Goal: Task Accomplishment & Management: Manage account settings

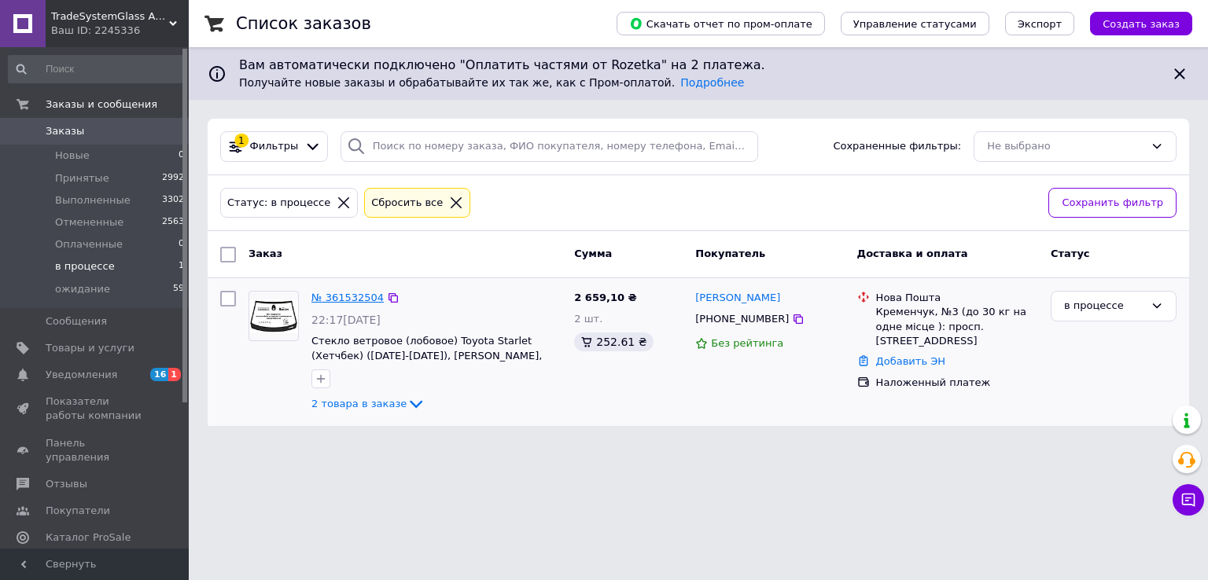
click at [333, 300] on link "№ 361532504" at bounding box center [347, 298] width 72 height 12
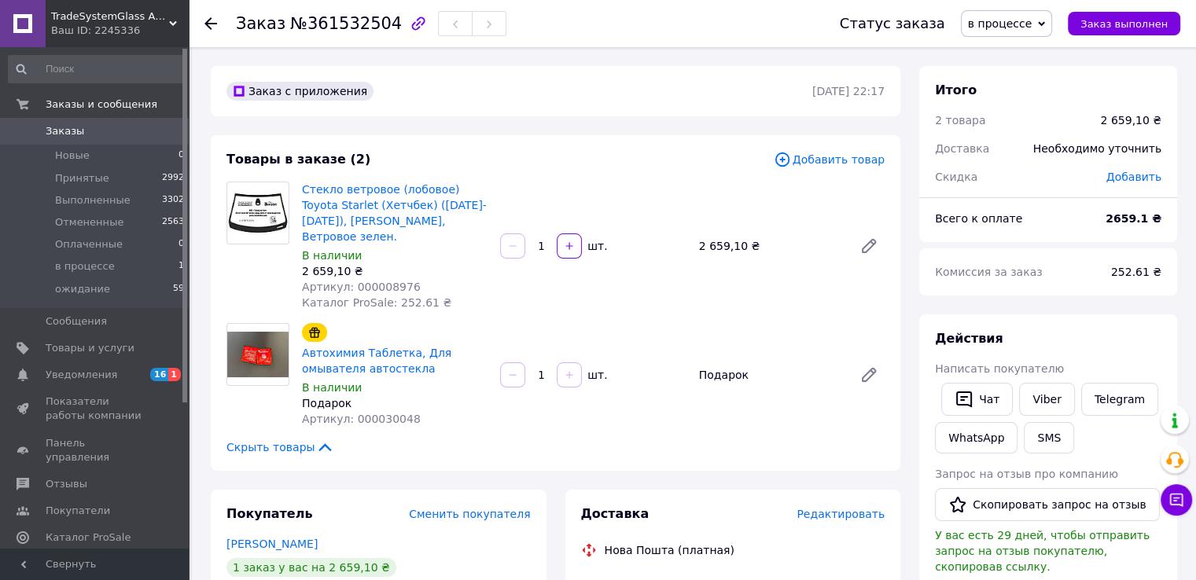
click at [394, 281] on span "Артикул: 000008976" at bounding box center [361, 287] width 119 height 13
copy span "000008976"
click at [381, 413] on span "Артикул: 000030048" at bounding box center [361, 419] width 119 height 13
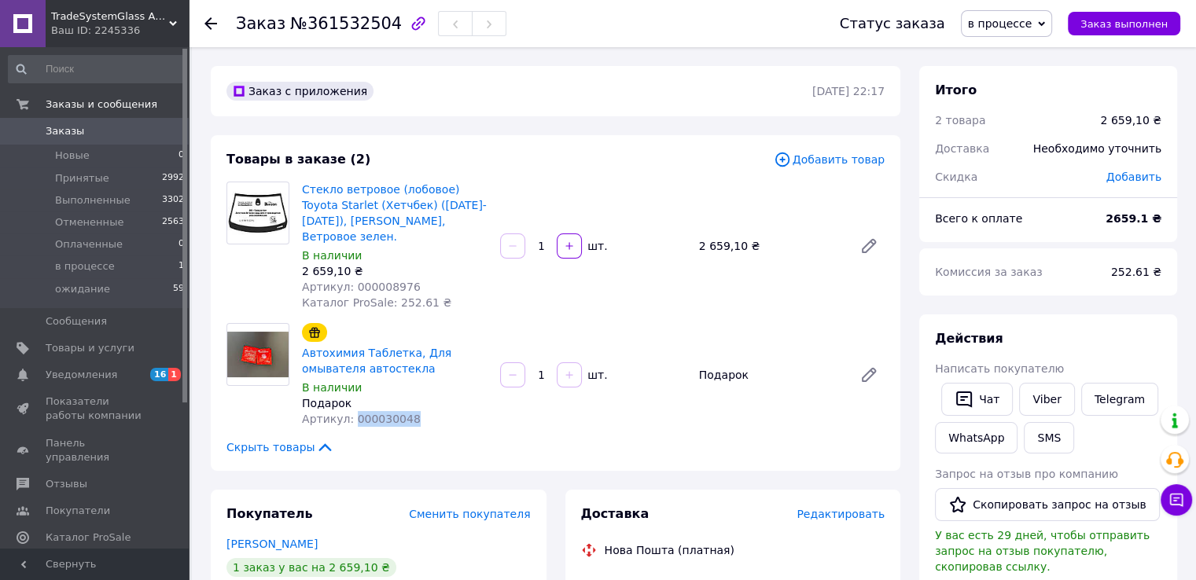
copy span "000030048"
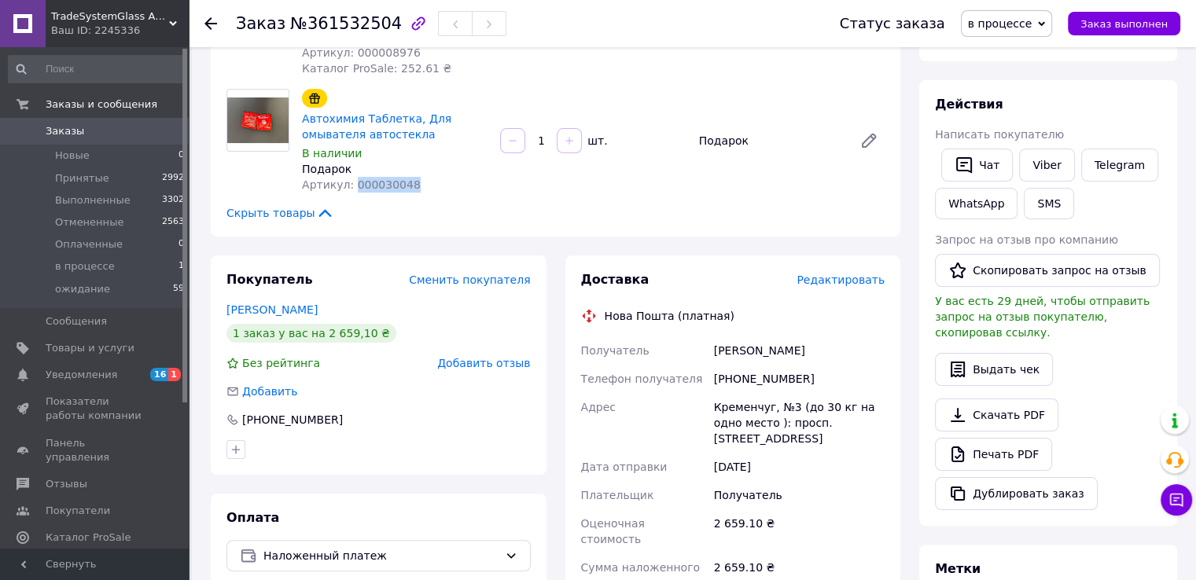
scroll to position [236, 0]
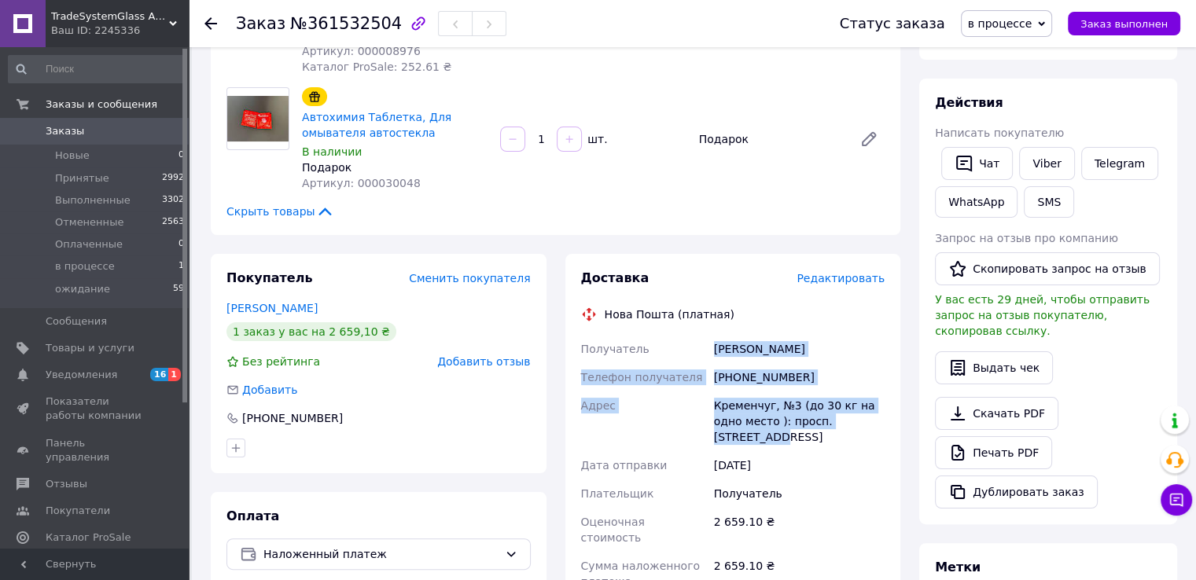
drag, startPoint x: 713, startPoint y: 333, endPoint x: 871, endPoint y: 411, distance: 175.5
click at [871, 411] on div "Получатель Євладенко Віталій Телефон получателя +380971185774 Адрес Кременчуг, …" at bounding box center [733, 525] width 311 height 381
copy div "Євладенко Віталій Телефон получателя +380971185774 Адрес Кременчуг, №3 (до 30 к…"
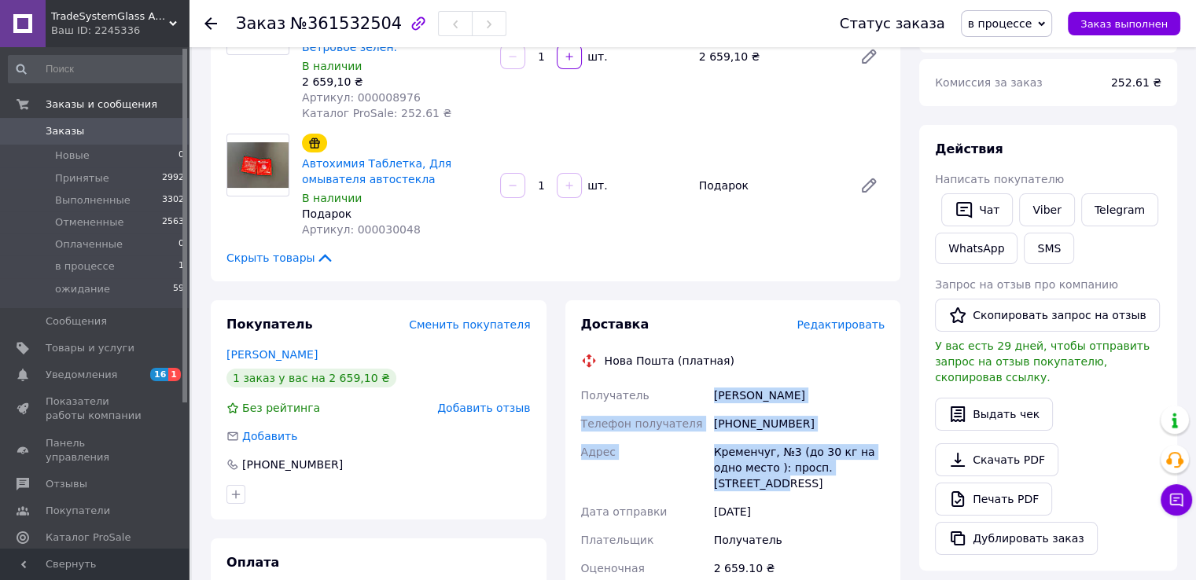
scroll to position [0, 0]
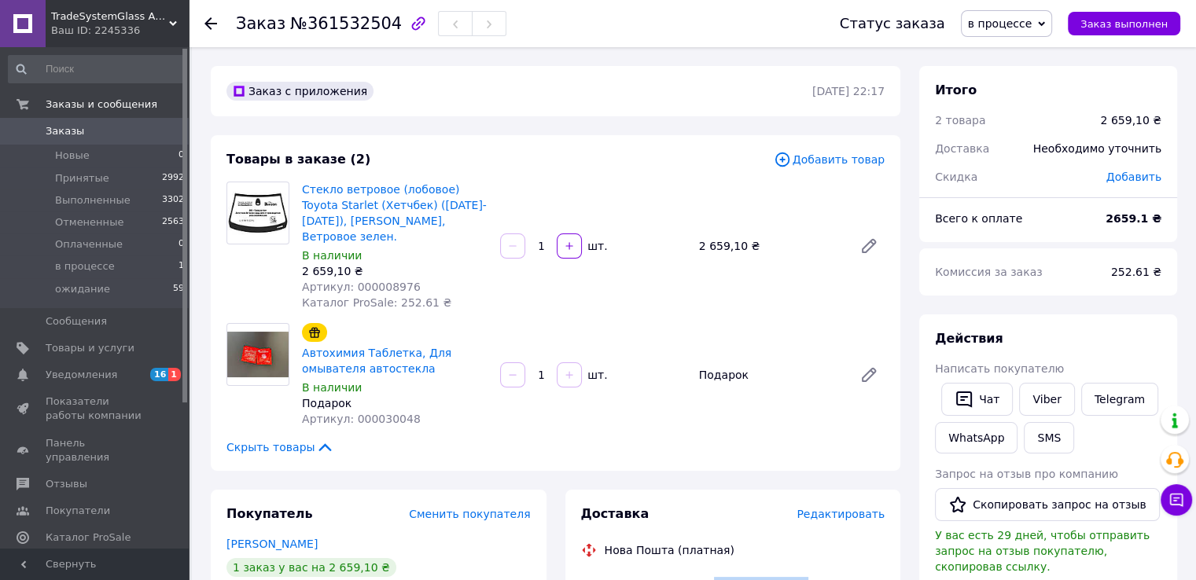
click at [1013, 20] on span "в процессе" at bounding box center [1000, 23] width 64 height 13
click at [1024, 149] on li "ожидание" at bounding box center [1007, 150] width 90 height 24
click at [1022, 31] on span "ожидание" at bounding box center [1009, 23] width 87 height 27
click at [1026, 57] on li "Принят" at bounding box center [1009, 55] width 85 height 24
click at [1046, 22] on span "Принят" at bounding box center [1017, 23] width 70 height 27
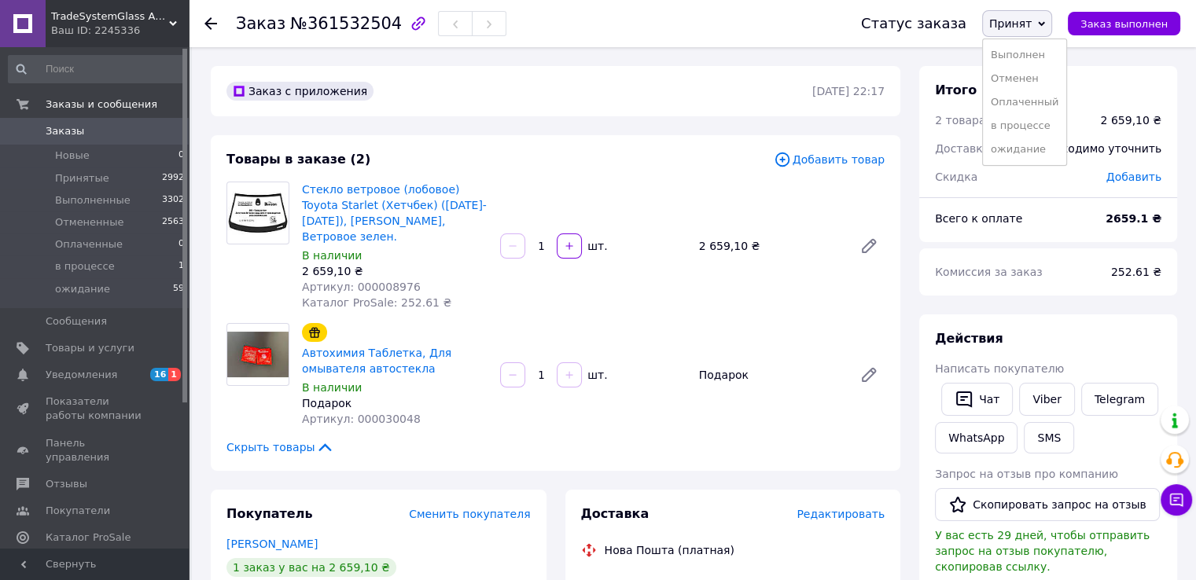
click at [1020, 22] on span "Принят" at bounding box center [1010, 23] width 42 height 13
click at [76, 271] on span "в процессе" at bounding box center [85, 267] width 60 height 14
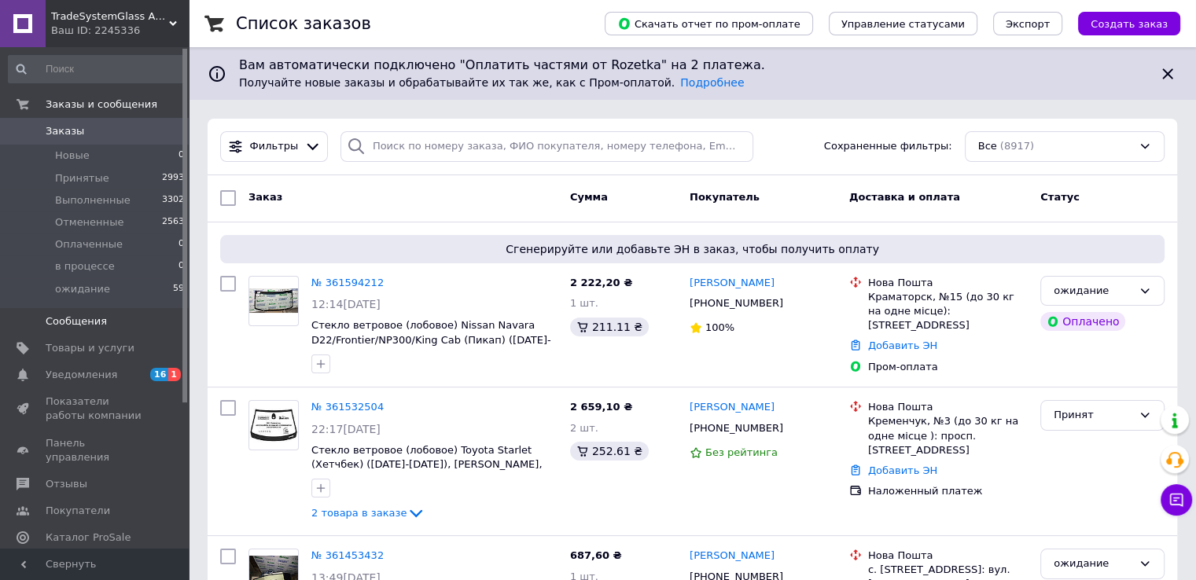
drag, startPoint x: 80, startPoint y: 285, endPoint x: 108, endPoint y: 321, distance: 44.8
click at [80, 284] on span "ожидание" at bounding box center [82, 289] width 55 height 14
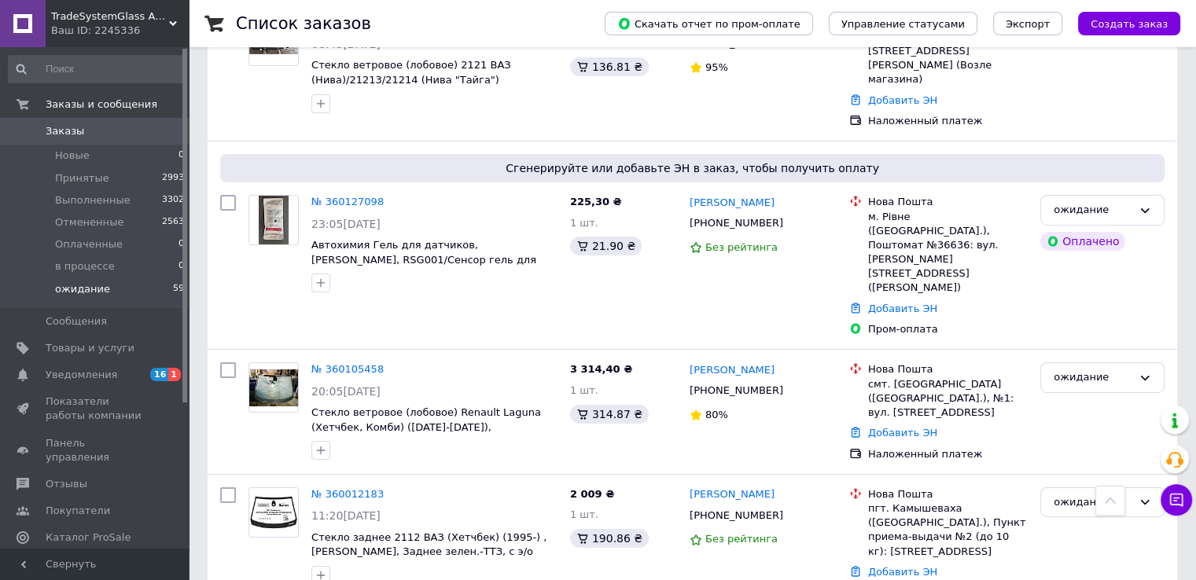
scroll to position [5504, 0]
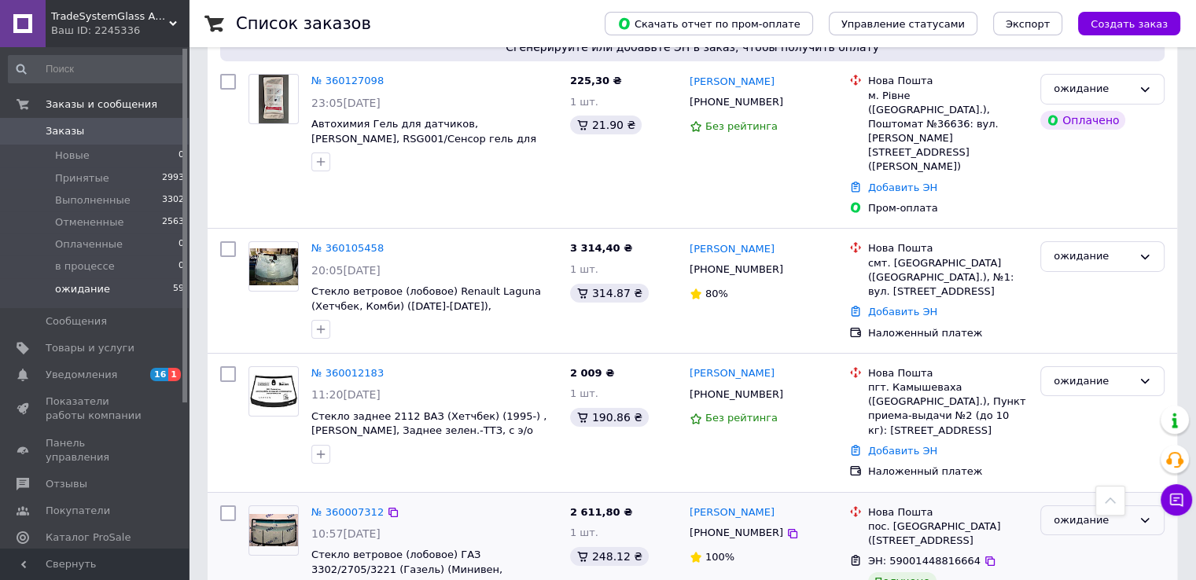
click at [1074, 513] on div "ожидание" at bounding box center [1093, 521] width 79 height 17
click at [1079, 568] on li "Выполнен" at bounding box center [1102, 582] width 123 height 29
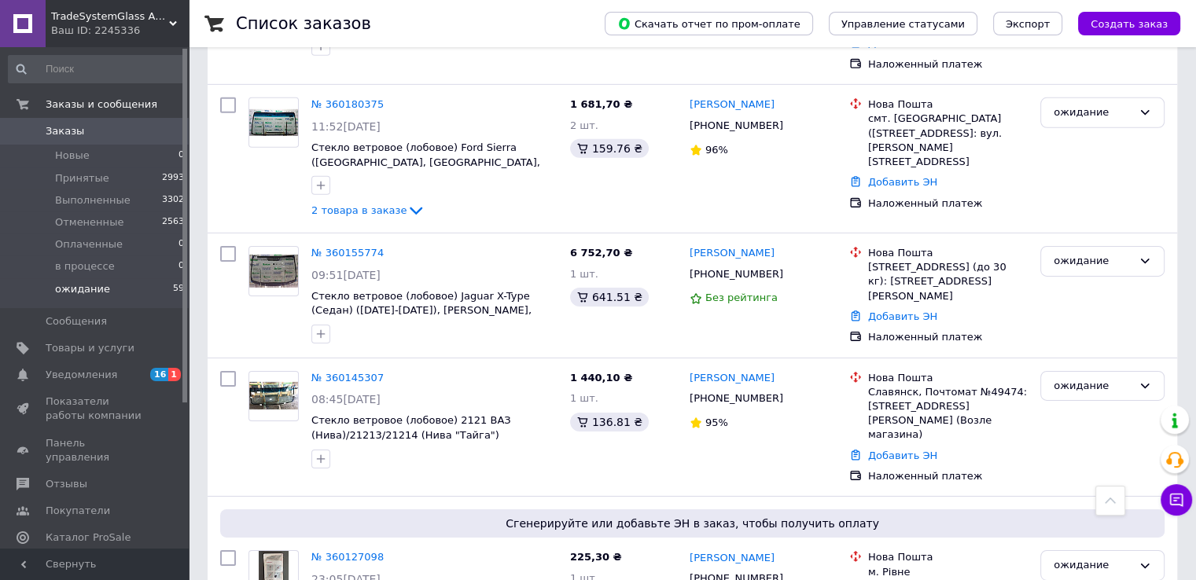
scroll to position [5026, 0]
click at [100, 291] on span "ожидание" at bounding box center [82, 289] width 55 height 14
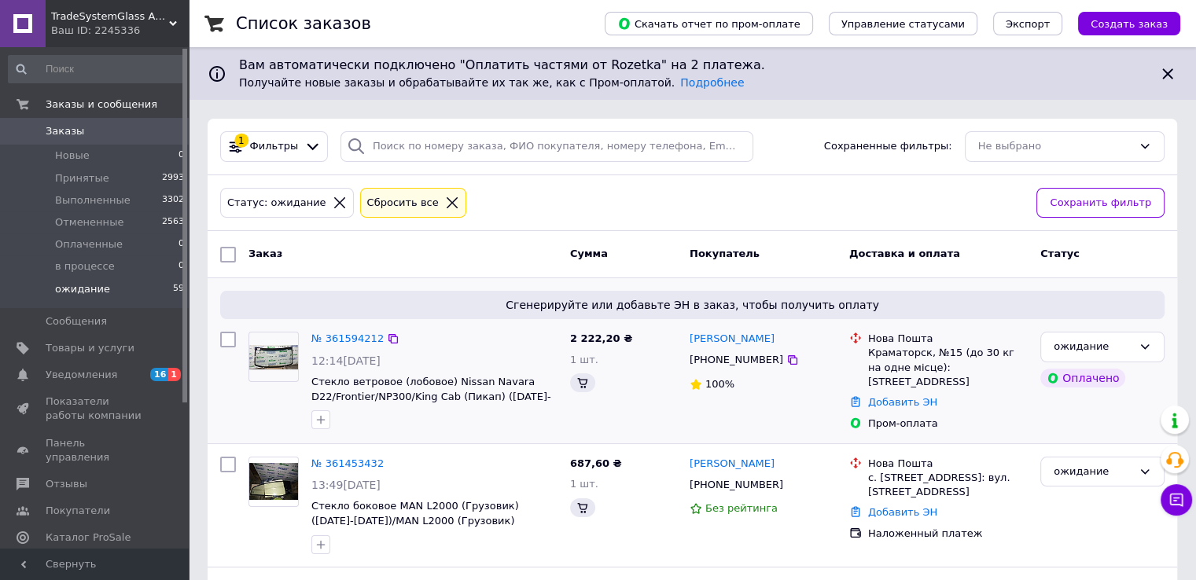
click at [355, 347] on div "№ 361594212" at bounding box center [348, 339] width 76 height 18
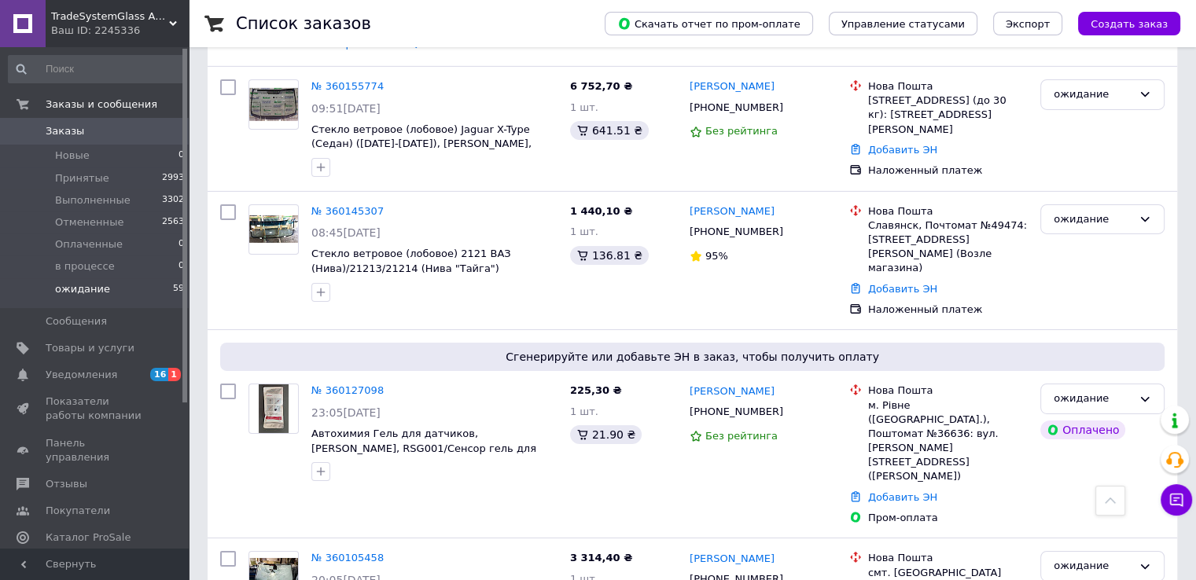
scroll to position [5095, 0]
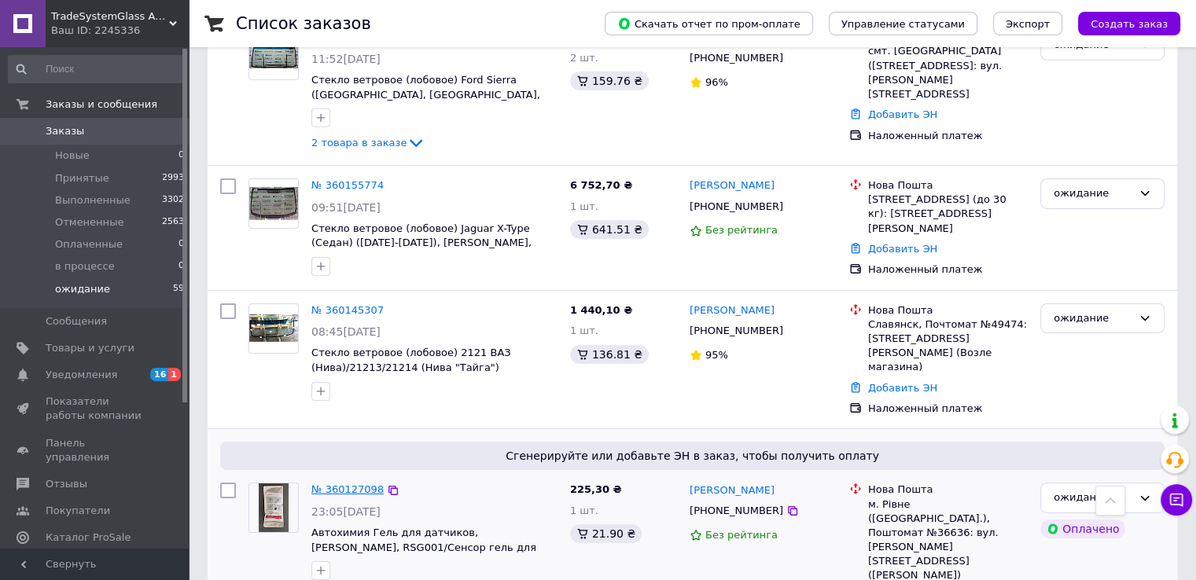
click at [349, 484] on link "№ 360127098" at bounding box center [347, 490] width 72 height 12
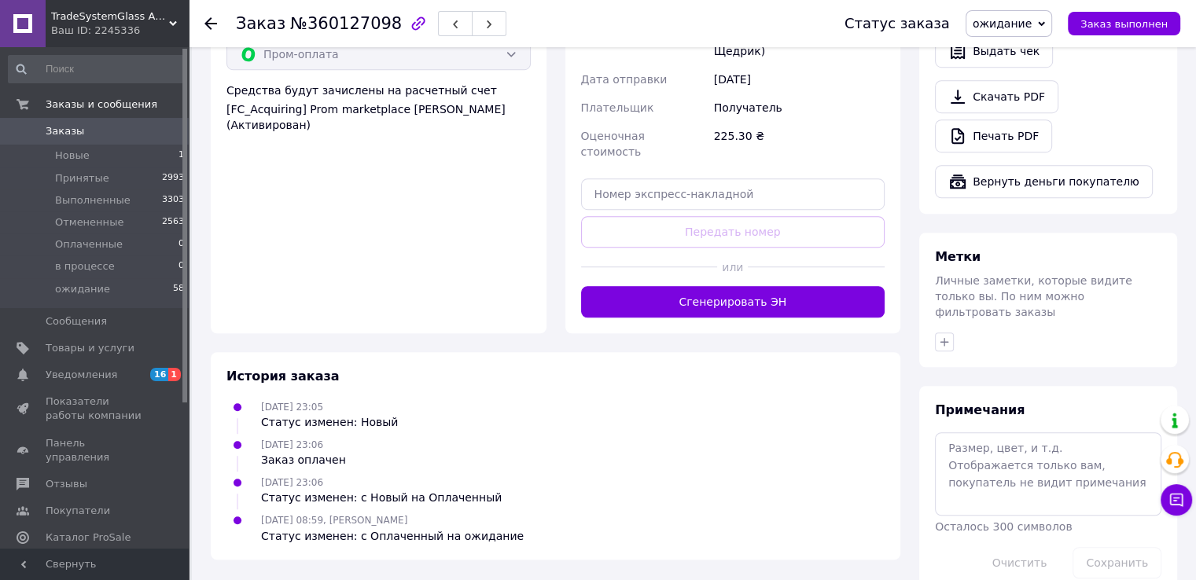
scroll to position [766, 0]
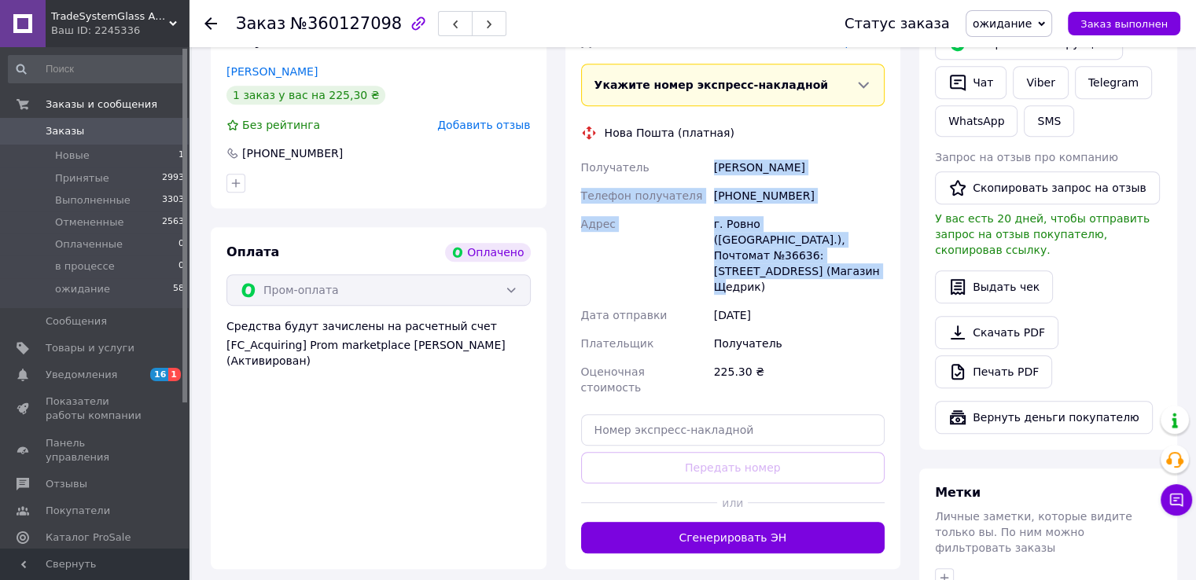
drag, startPoint x: 714, startPoint y: 149, endPoint x: 884, endPoint y: 236, distance: 190.6
click at [884, 236] on div "Получатель Васильєва Марія Телефон получателя +380683926800 Адрес г. Ровно (Ров…" at bounding box center [733, 277] width 311 height 249
copy div "Васильєва Марія Телефон получателя +380683926800 Адрес г. Ровно (Ровенская обл.…"
click at [773, 182] on div "[PHONE_NUMBER]" at bounding box center [799, 196] width 177 height 28
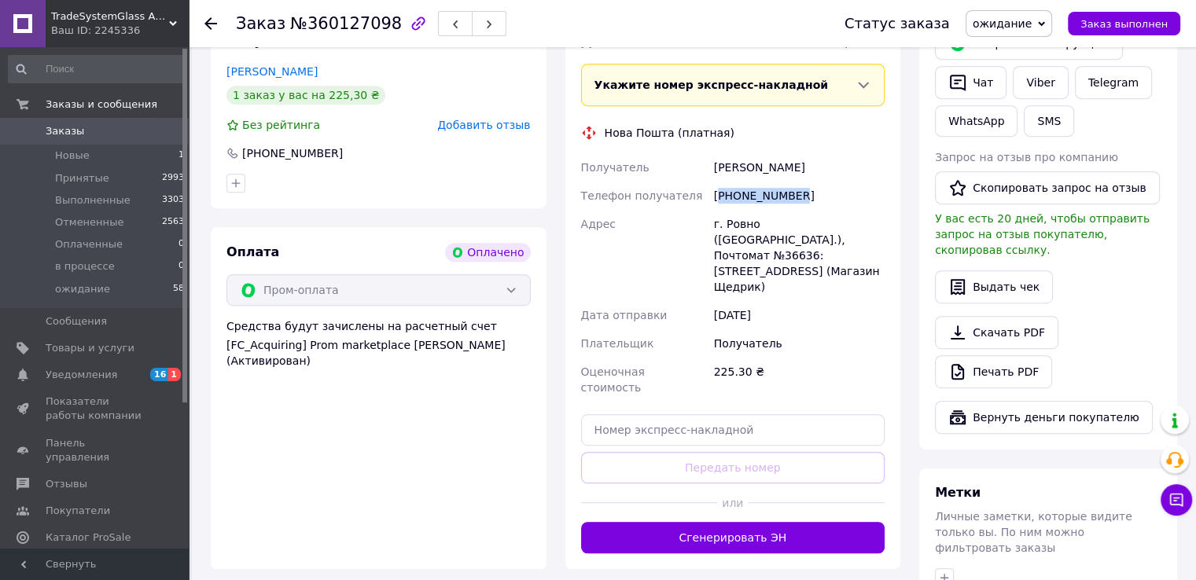
click at [773, 182] on div "[PHONE_NUMBER]" at bounding box center [799, 196] width 177 height 28
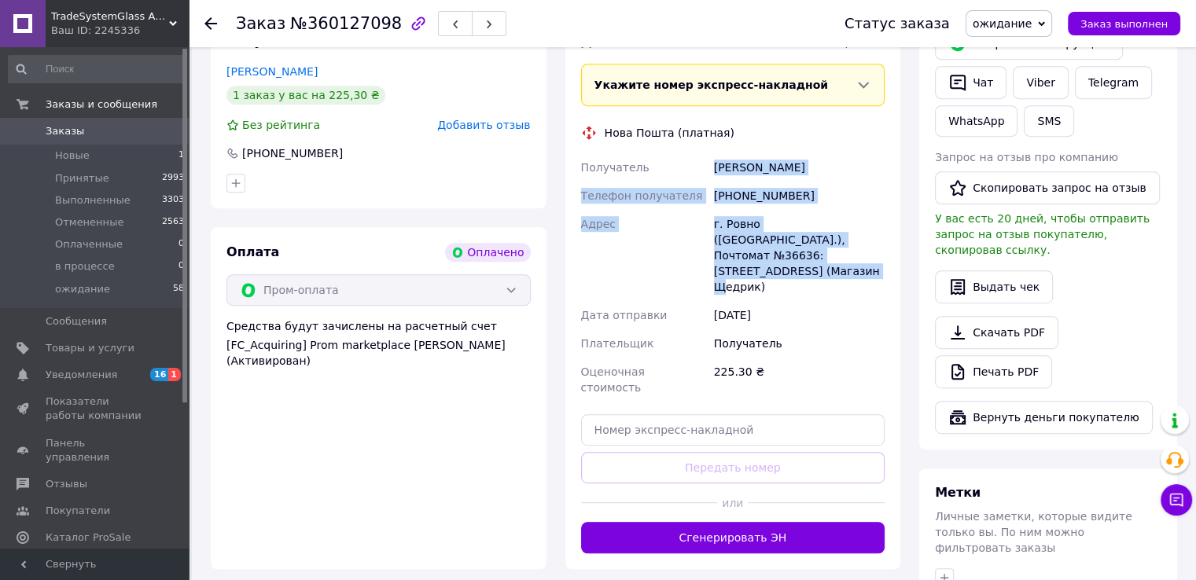
drag, startPoint x: 714, startPoint y: 149, endPoint x: 835, endPoint y: 239, distance: 150.7
click at [835, 239] on div "Получатель Васильєва Марія Телефон получателя +380683926800 Адрес г. Ровно (Ров…" at bounding box center [733, 277] width 311 height 249
copy div "Васильєва Марія Телефон получателя +380683926800 Адрес г. Ровно (Ровенская обл.…"
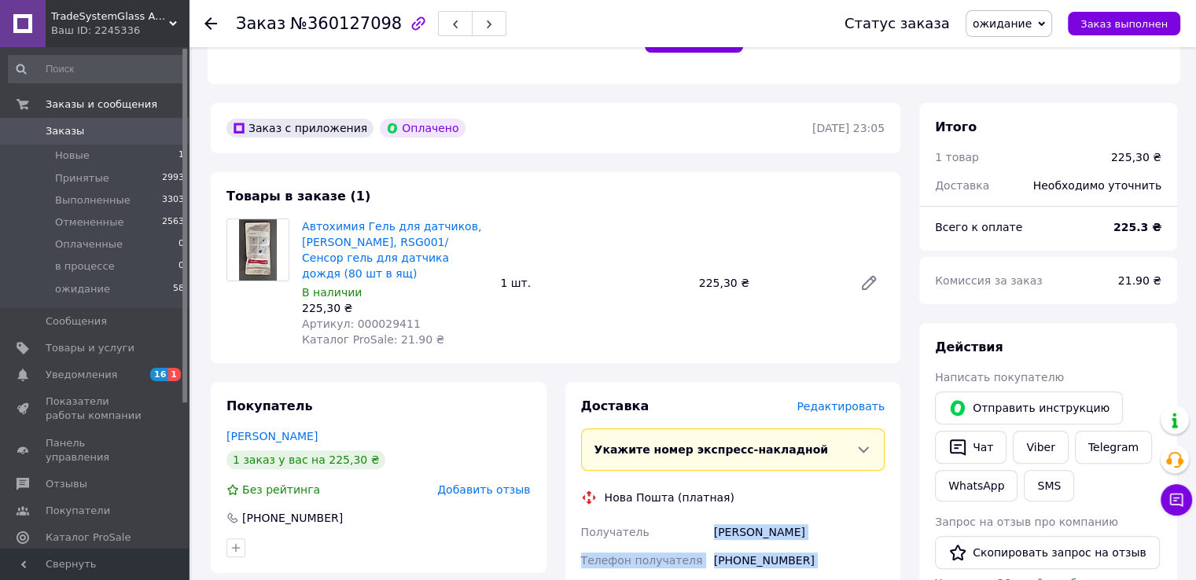
scroll to position [451, 0]
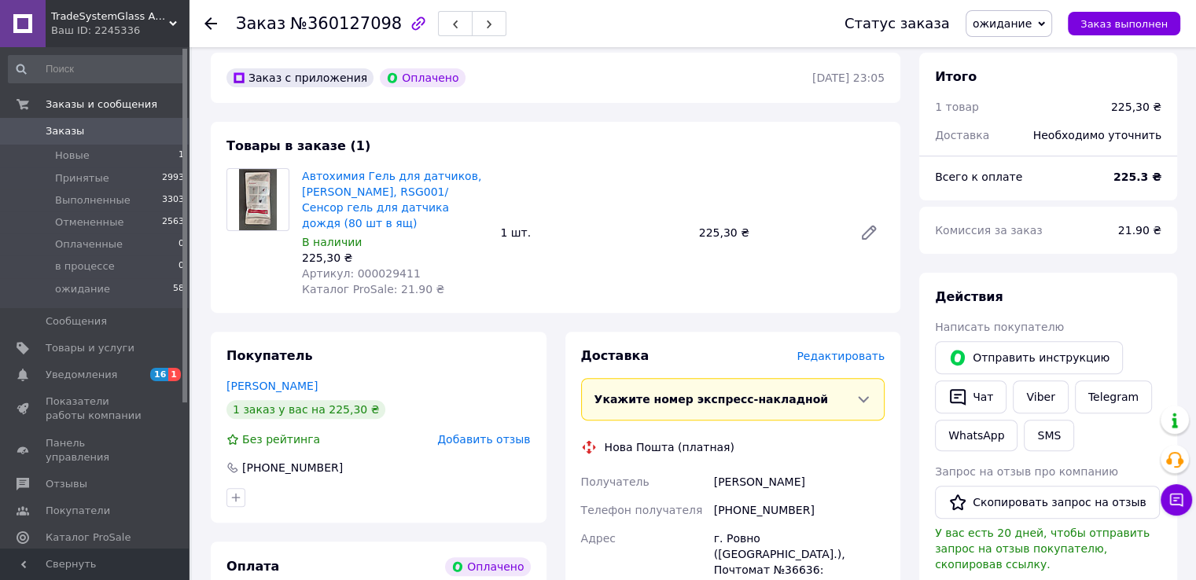
click at [381, 267] on span "Артикул: 000029411" at bounding box center [361, 273] width 119 height 13
copy span "000029411"
click at [73, 168] on li "Принятые 2993" at bounding box center [96, 179] width 193 height 22
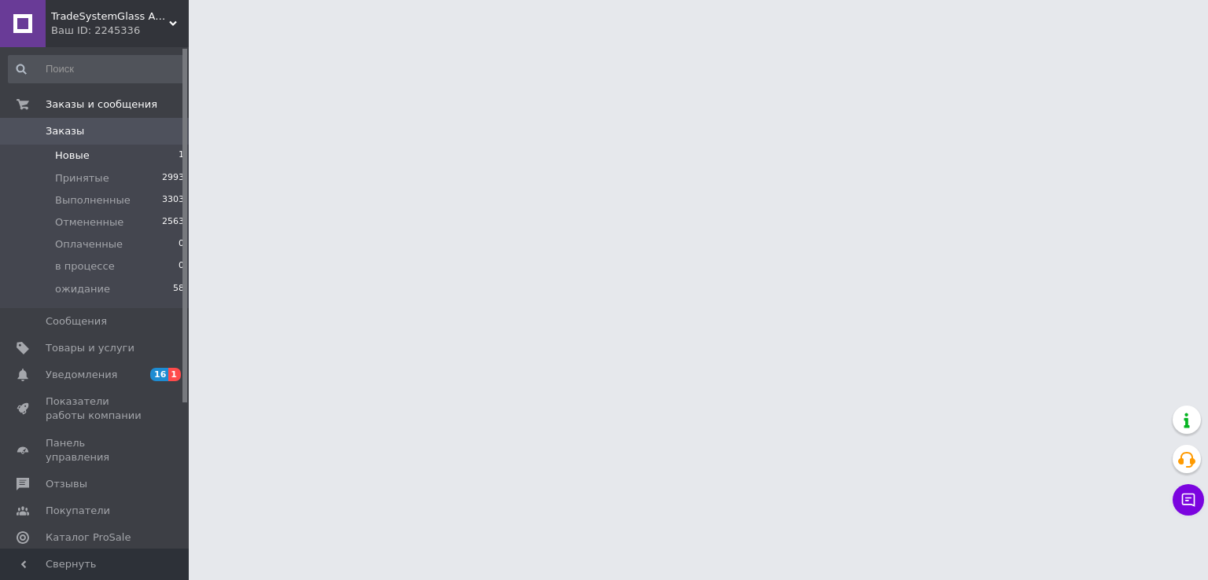
click at [71, 155] on span "Новые" at bounding box center [72, 156] width 35 height 14
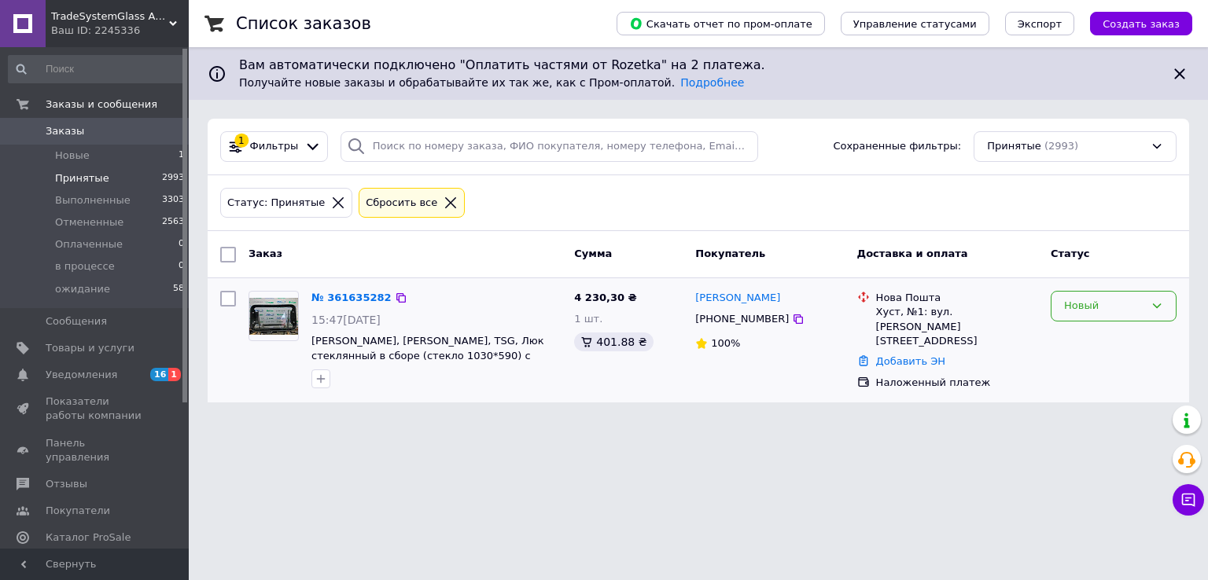
click at [1079, 308] on div "Новый" at bounding box center [1104, 306] width 80 height 17
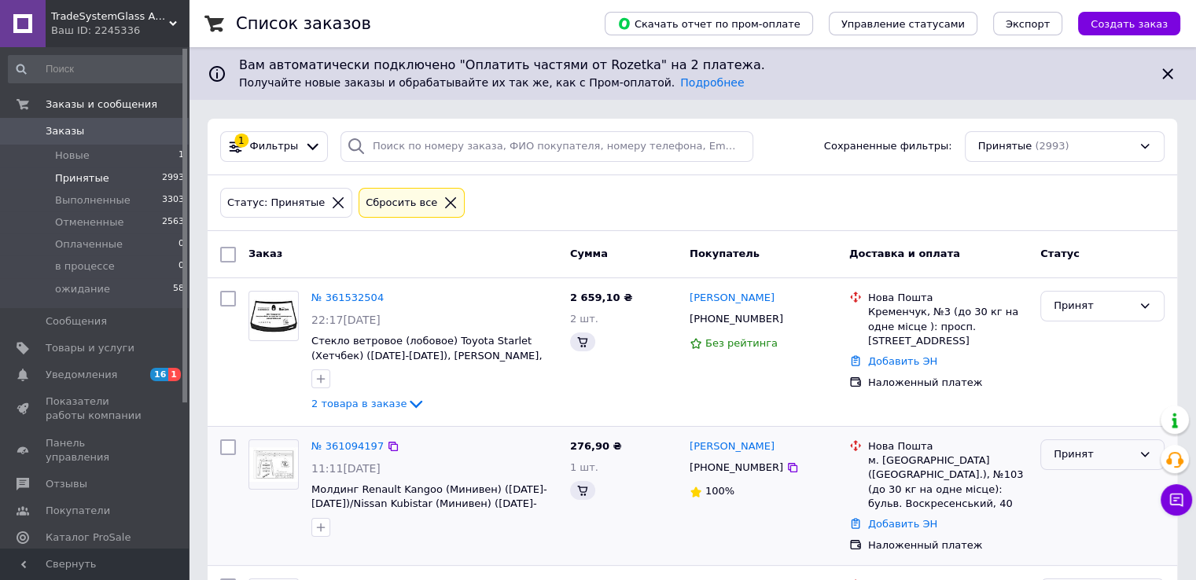
click at [1089, 447] on div "Принят" at bounding box center [1093, 455] width 79 height 17
click at [72, 158] on span "Новые" at bounding box center [72, 156] width 35 height 14
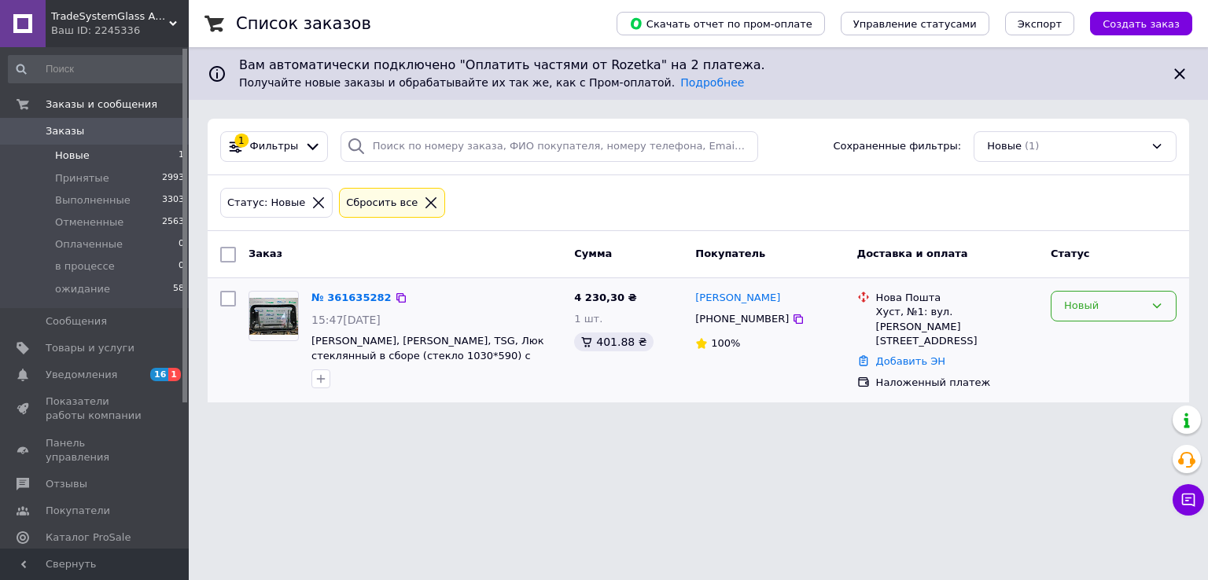
click at [1103, 303] on div "Новый" at bounding box center [1104, 306] width 80 height 17
click at [1095, 407] on li "в процессе" at bounding box center [1114, 412] width 124 height 29
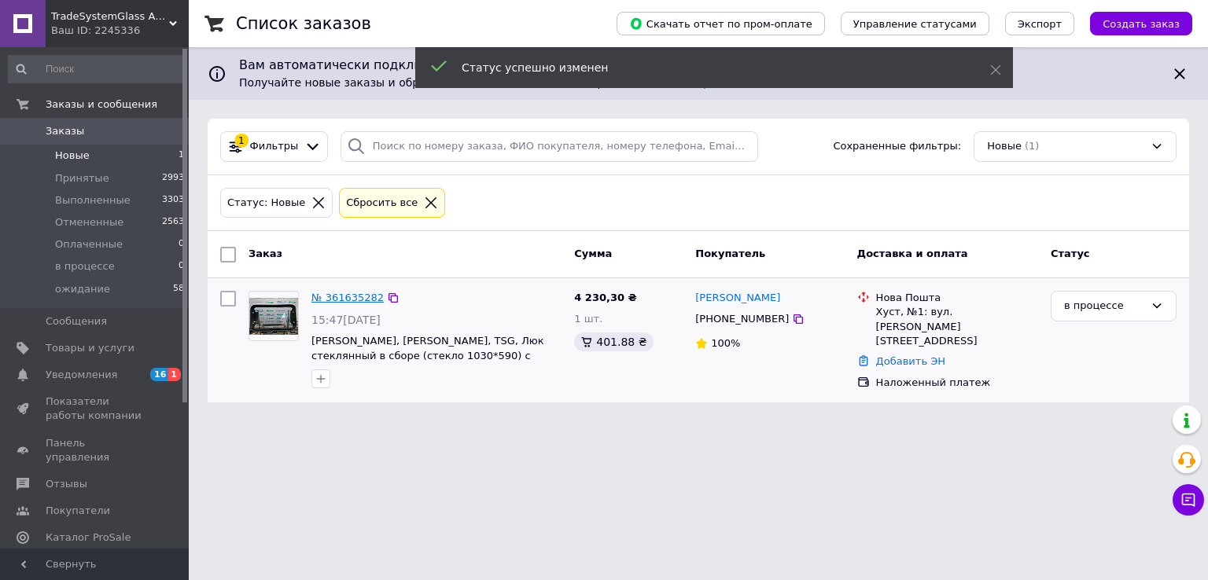
click at [351, 296] on link "№ 361635282" at bounding box center [347, 298] width 72 height 12
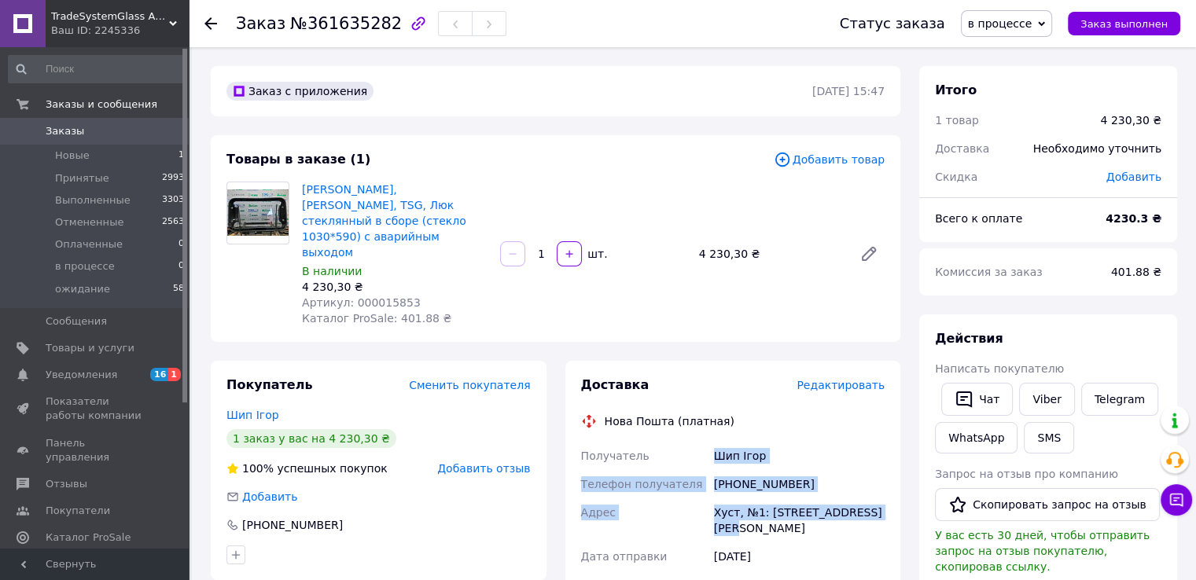
drag, startPoint x: 727, startPoint y: 433, endPoint x: 878, endPoint y: 489, distance: 160.5
copy div "Шип Ігор Телефон получателя +380985491108 Адрес Хуст, №1: ул. Ивана Франко, 76"
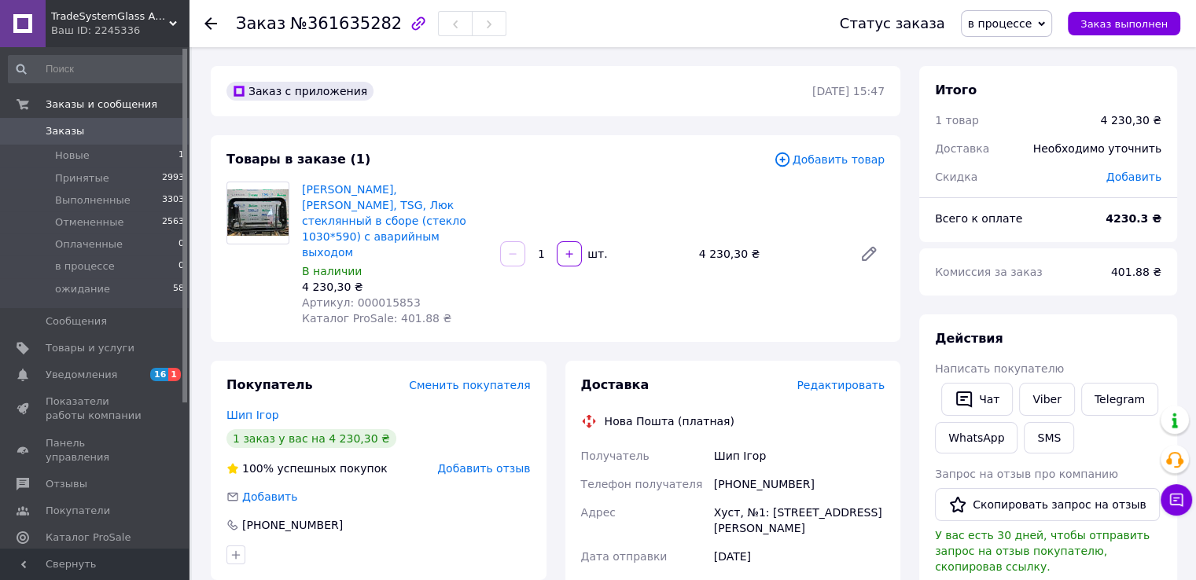
click at [378, 296] on span "Артикул: 000015853" at bounding box center [361, 302] width 119 height 13
copy span "000015853"
click at [391, 296] on span "Артикул: 000015853" at bounding box center [361, 302] width 119 height 13
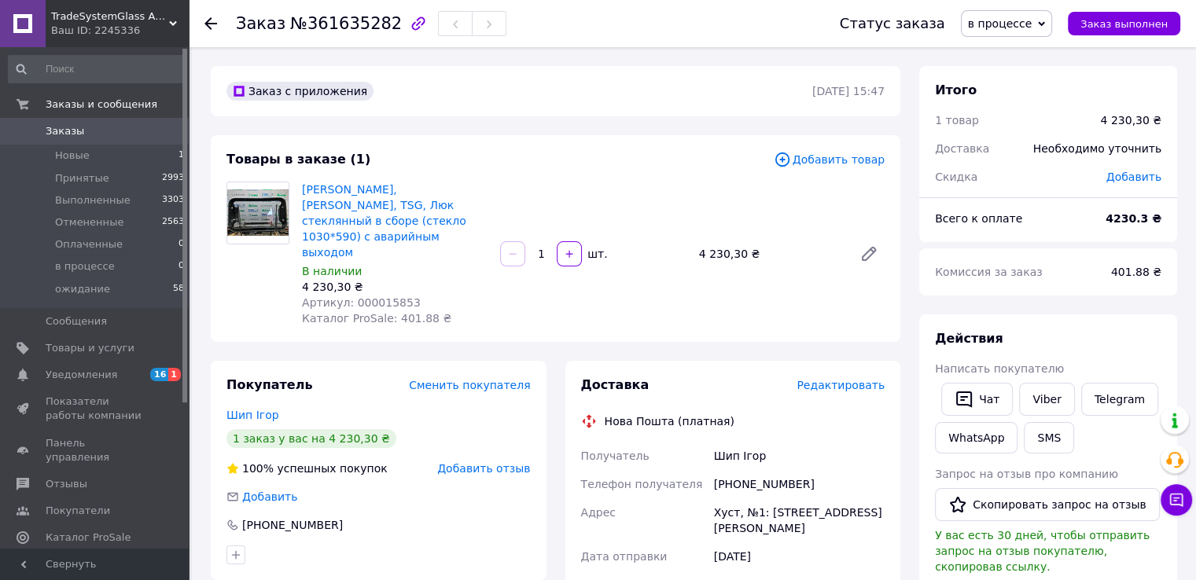
click at [759, 470] on div "[PHONE_NUMBER]" at bounding box center [799, 484] width 177 height 28
copy div "380985491108"
click at [378, 296] on span "Артикул: 000015853" at bounding box center [361, 302] width 119 height 13
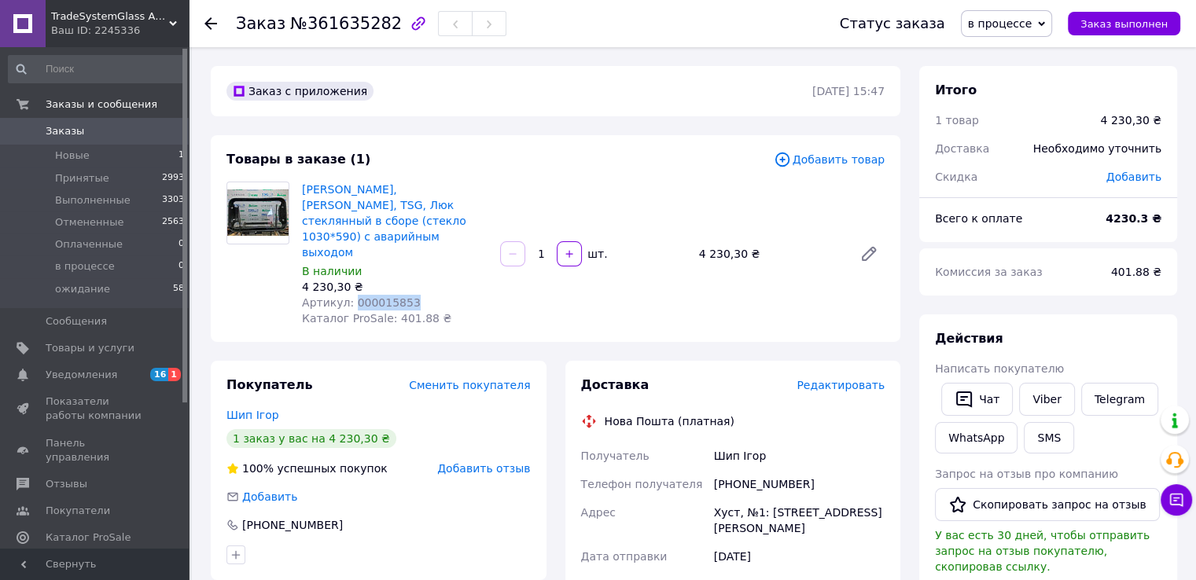
copy span "000015853"
click at [749, 470] on div "[PHONE_NUMBER]" at bounding box center [799, 484] width 177 height 28
click at [85, 284] on span "ожидание" at bounding box center [82, 289] width 55 height 14
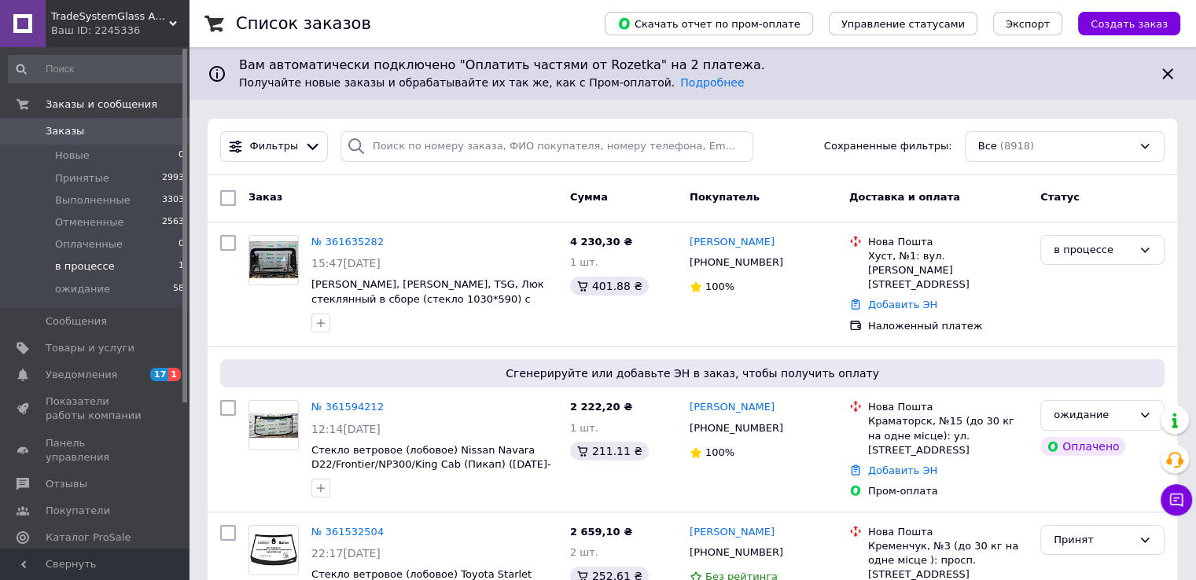
click at [94, 266] on span "в процессе" at bounding box center [85, 267] width 60 height 14
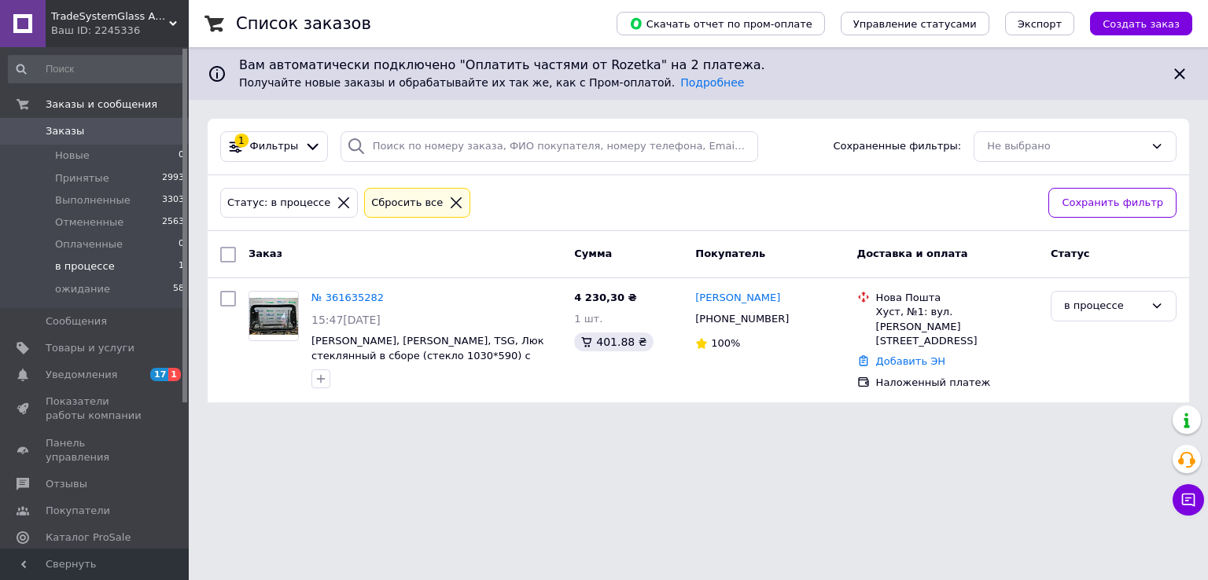
click at [94, 262] on span "в процессе" at bounding box center [85, 267] width 60 height 14
click at [85, 264] on span "в процессе" at bounding box center [85, 267] width 60 height 14
click at [373, 297] on link "№ 361635282" at bounding box center [347, 298] width 72 height 12
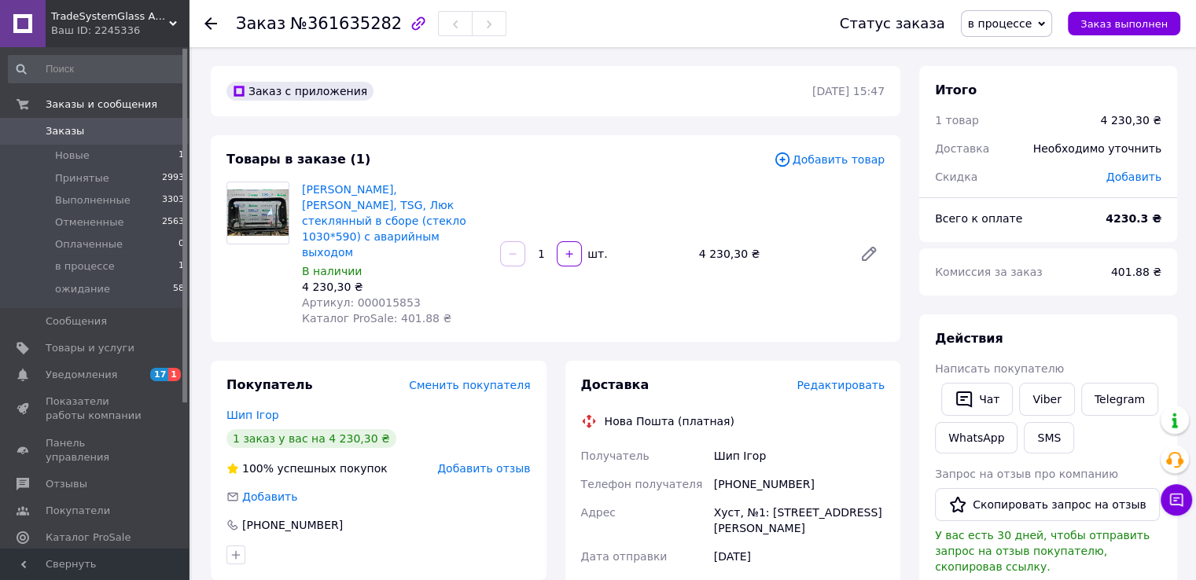
click at [396, 296] on span "Артикул: 000015853" at bounding box center [361, 302] width 119 height 13
copy span "000015853"
drag, startPoint x: 714, startPoint y: 455, endPoint x: 814, endPoint y: 457, distance: 99.9
click at [814, 470] on div "[PHONE_NUMBER]" at bounding box center [799, 484] width 177 height 28
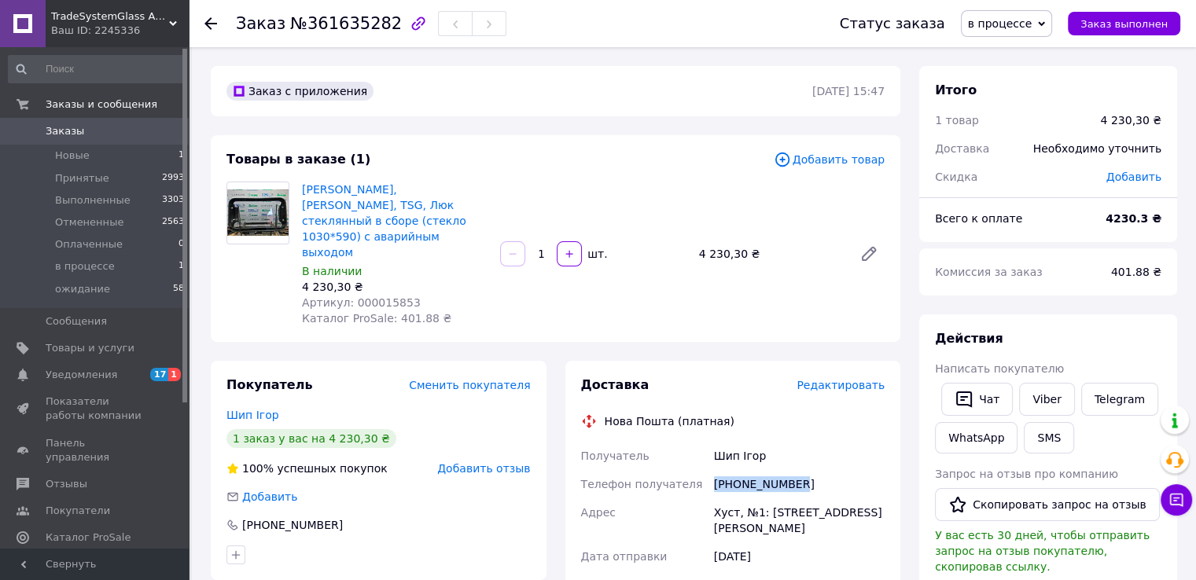
copy div "[PHONE_NUMBER]"
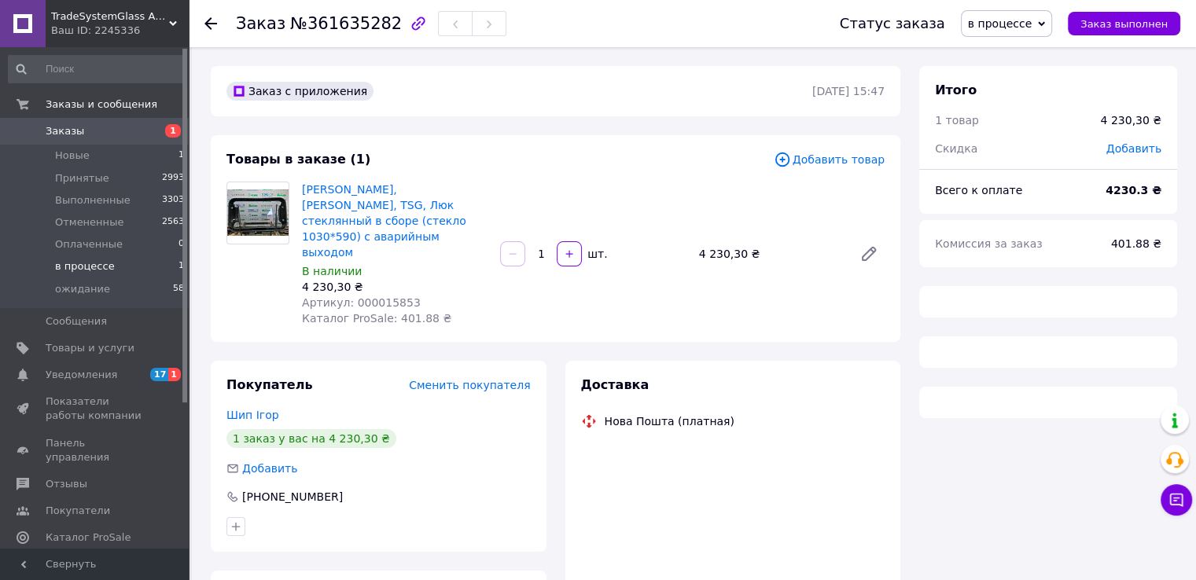
click at [94, 271] on span "в процессе" at bounding box center [85, 267] width 60 height 14
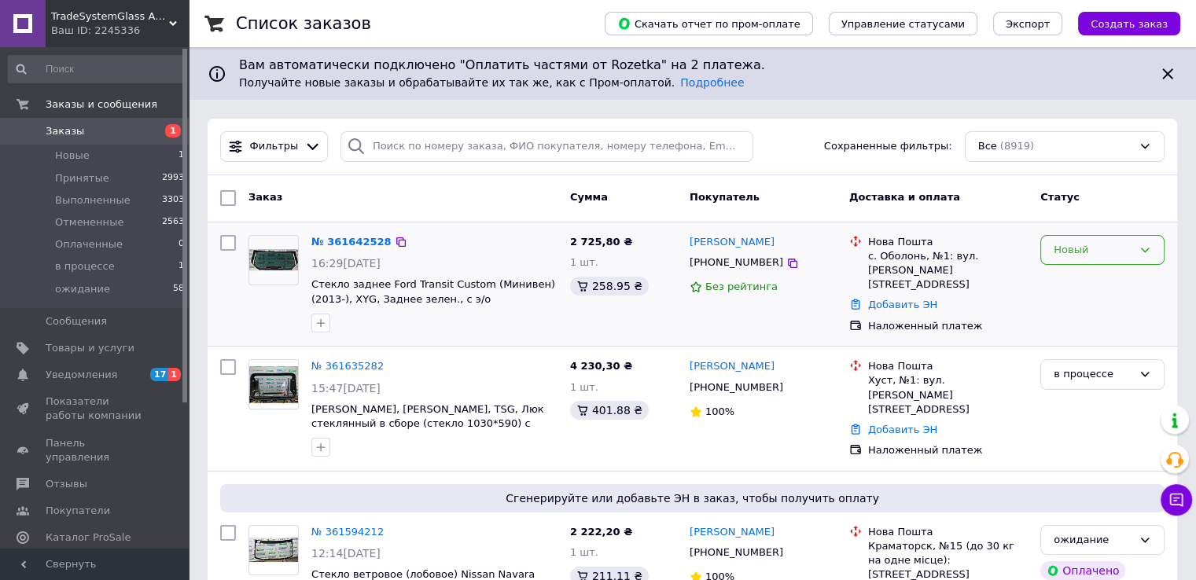
click at [1060, 249] on div "Новый" at bounding box center [1093, 250] width 79 height 17
click at [1079, 388] on li "в процессе" at bounding box center [1102, 398] width 123 height 29
click at [786, 389] on icon at bounding box center [792, 387] width 13 height 13
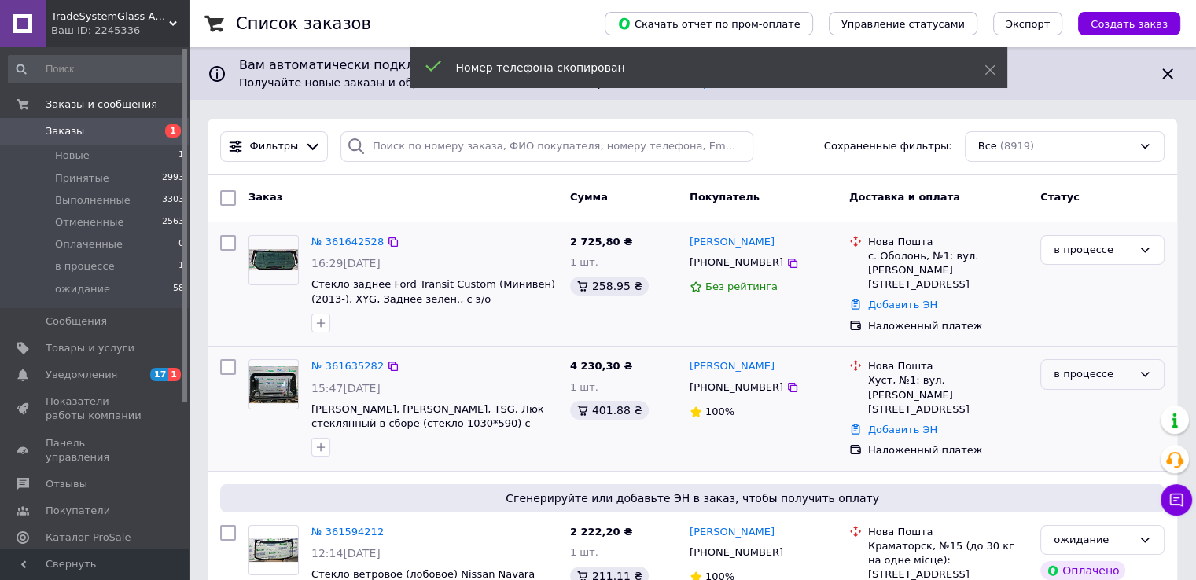
click at [1059, 376] on div "в процессе" at bounding box center [1093, 374] width 79 height 17
click at [1085, 408] on li "Принят" at bounding box center [1102, 407] width 123 height 29
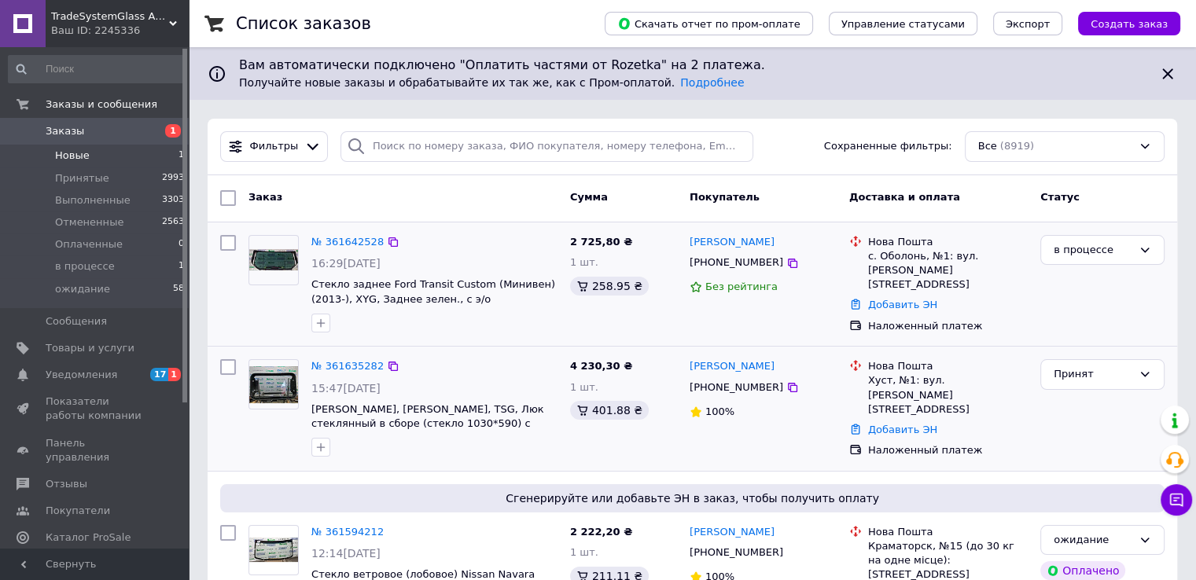
drag, startPoint x: 106, startPoint y: 260, endPoint x: 50, endPoint y: 164, distance: 111.0
click at [106, 260] on span "в процессе" at bounding box center [85, 267] width 60 height 14
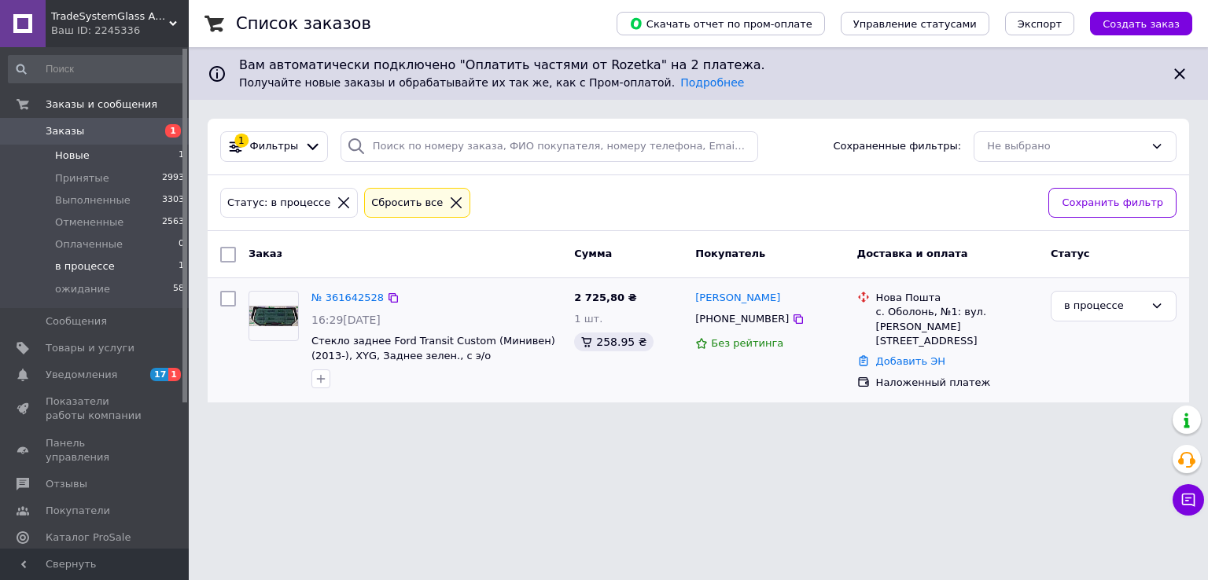
click at [69, 155] on span "Новые" at bounding box center [72, 156] width 35 height 14
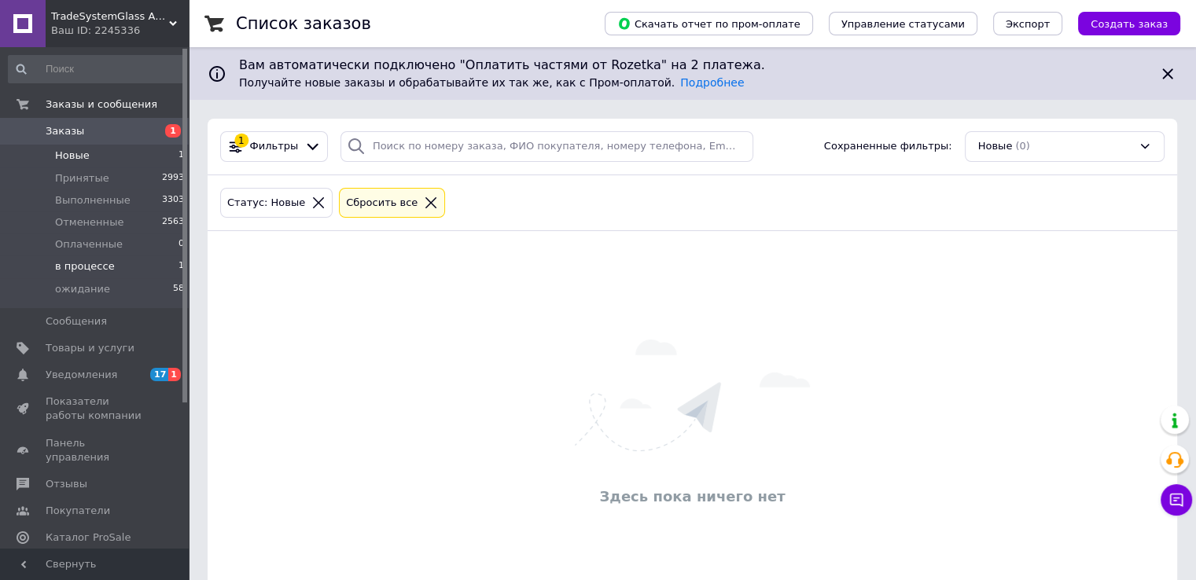
click at [103, 262] on span "в процессе" at bounding box center [85, 267] width 60 height 14
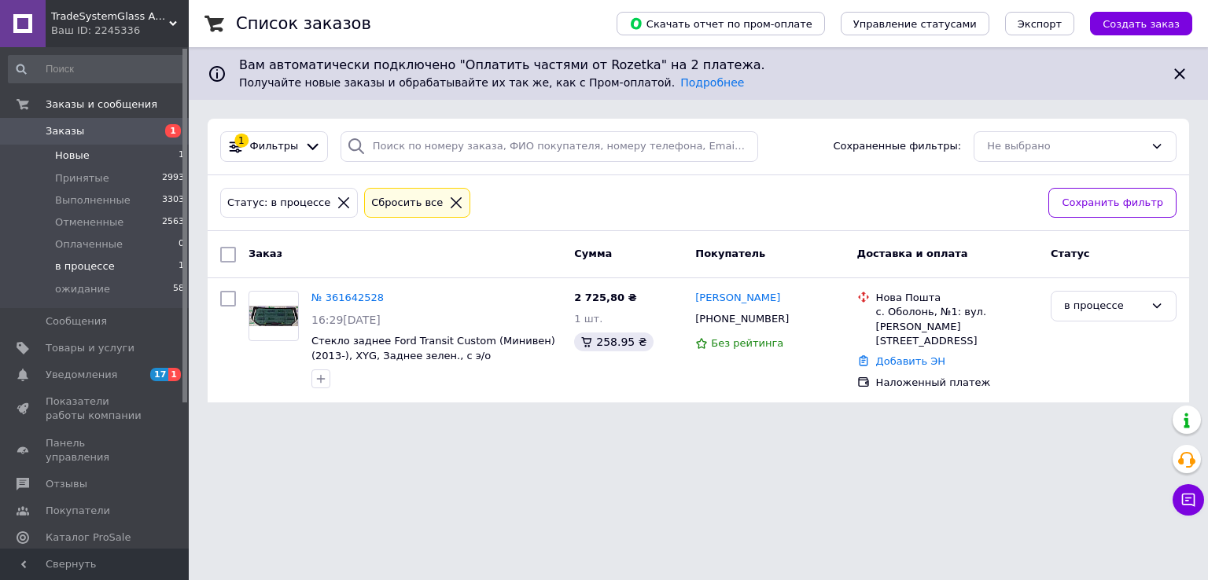
click at [98, 157] on li "Новые 1" at bounding box center [96, 156] width 193 height 22
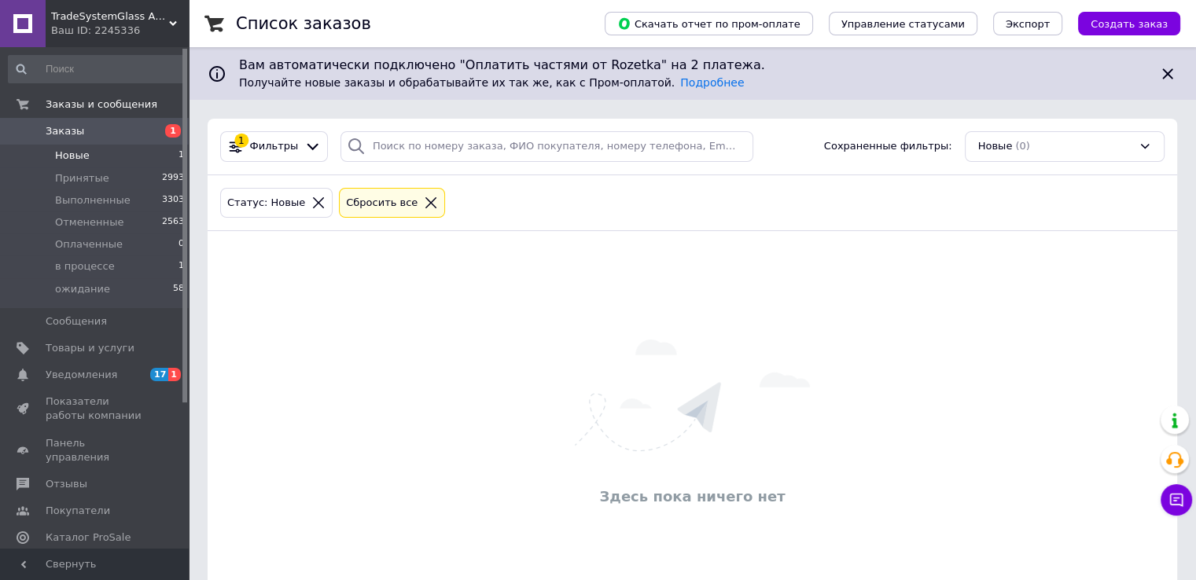
click at [64, 155] on span "Новые" at bounding box center [72, 156] width 35 height 14
drag, startPoint x: 0, startPoint y: 0, endPoint x: 85, endPoint y: 271, distance: 283.6
click at [85, 271] on span "в процессе" at bounding box center [85, 267] width 60 height 14
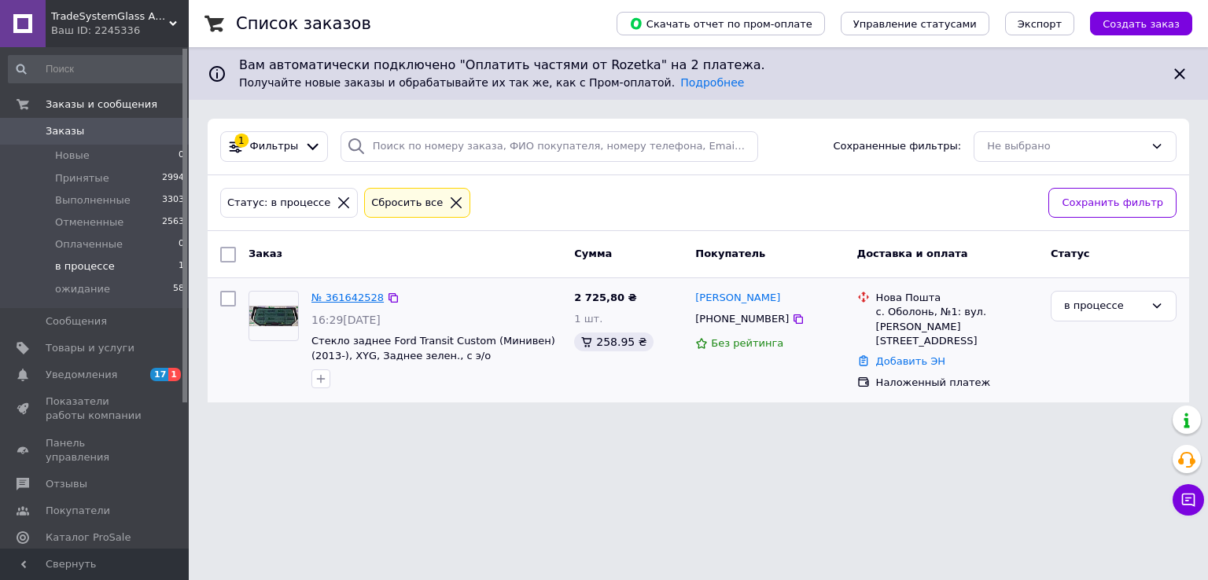
click at [349, 299] on link "№ 361642528" at bounding box center [347, 298] width 72 height 12
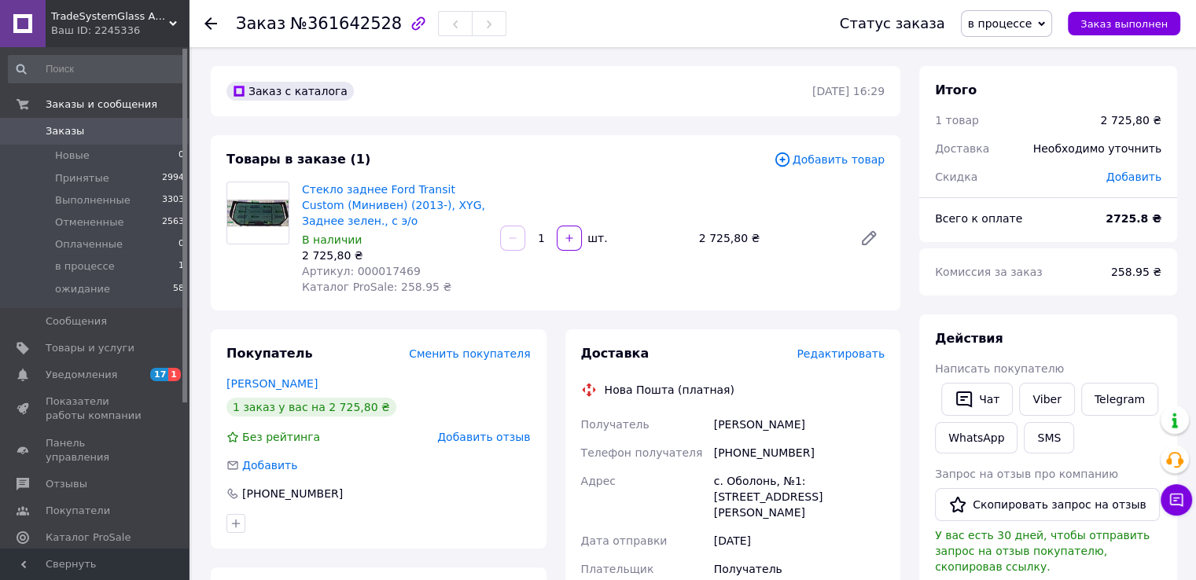
scroll to position [79, 0]
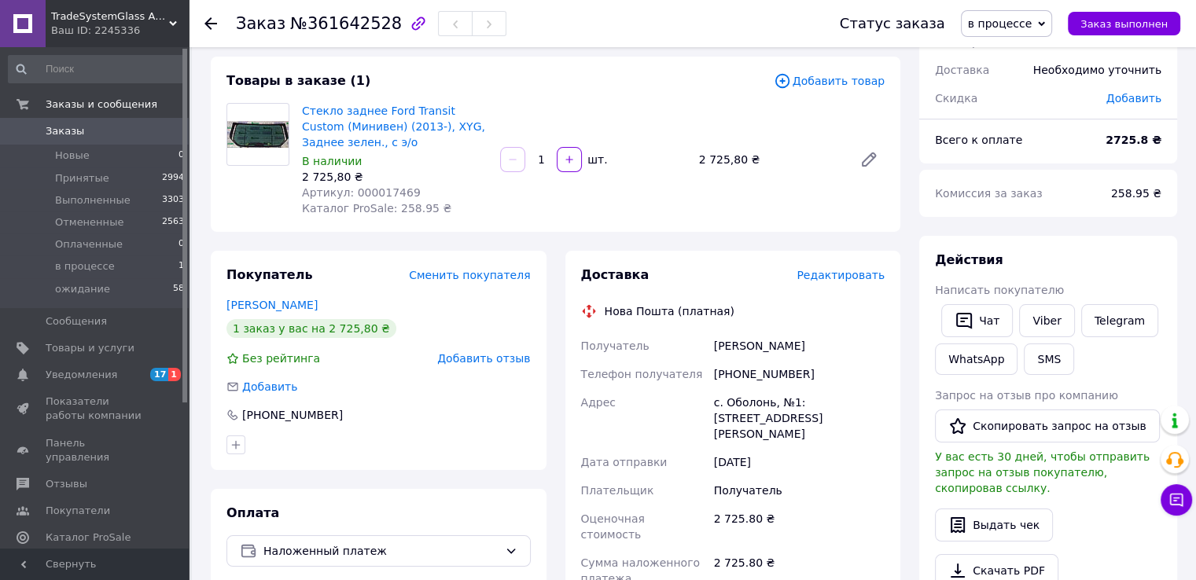
click at [379, 193] on span "Артикул: 000017469" at bounding box center [361, 192] width 119 height 13
copy span "000017469"
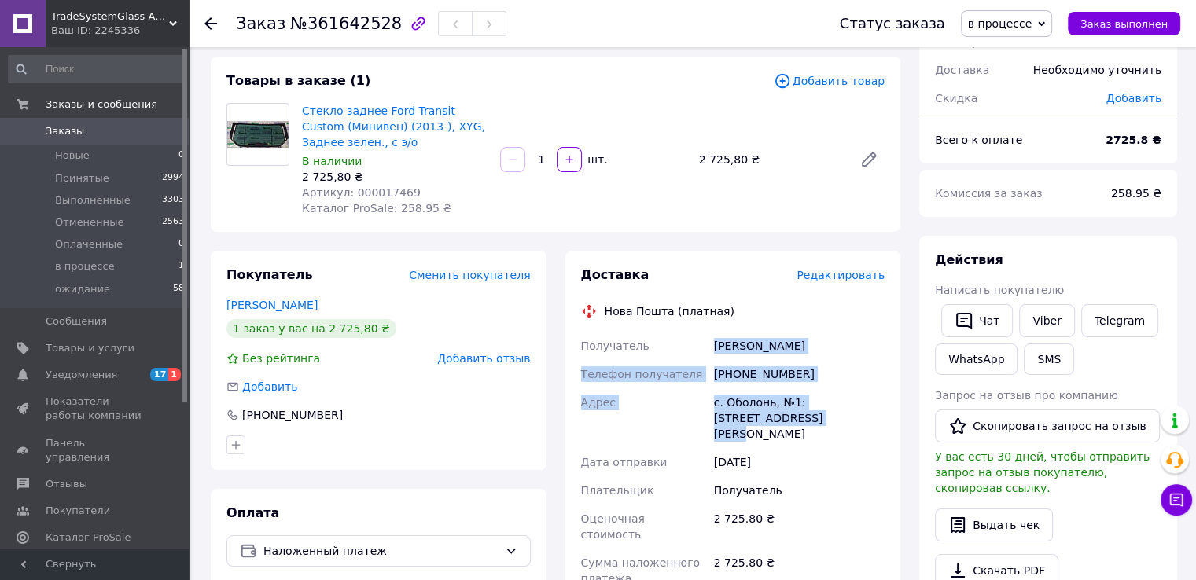
drag, startPoint x: 716, startPoint y: 347, endPoint x: 830, endPoint y: 414, distance: 132.6
click at [830, 414] on div "Получатель [PERSON_NAME] Телефон получателя [PHONE_NUMBER] Адрес с. Оболонь, №1…" at bounding box center [733, 522] width 311 height 381
copy div "[PERSON_NAME] Телефон получателя [PHONE_NUMBER] Адрес с. Оболонь, №1: [STREET_A…"
click at [1015, 29] on span "в процессе" at bounding box center [1000, 23] width 64 height 13
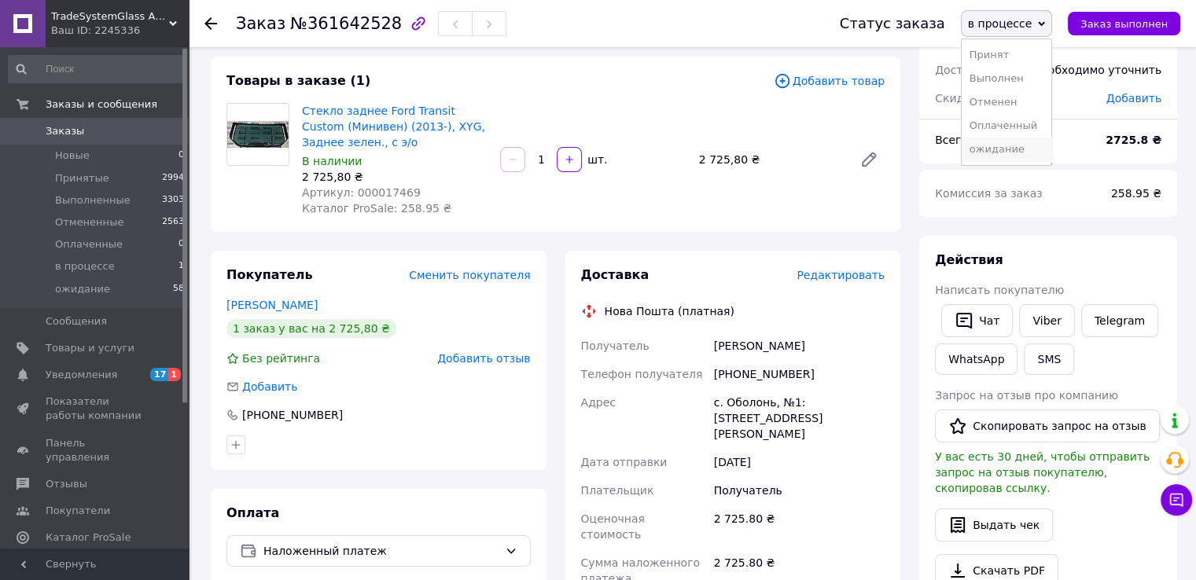
click at [1004, 154] on li "ожидание" at bounding box center [1007, 150] width 90 height 24
click at [94, 271] on span "в процессе" at bounding box center [85, 267] width 60 height 14
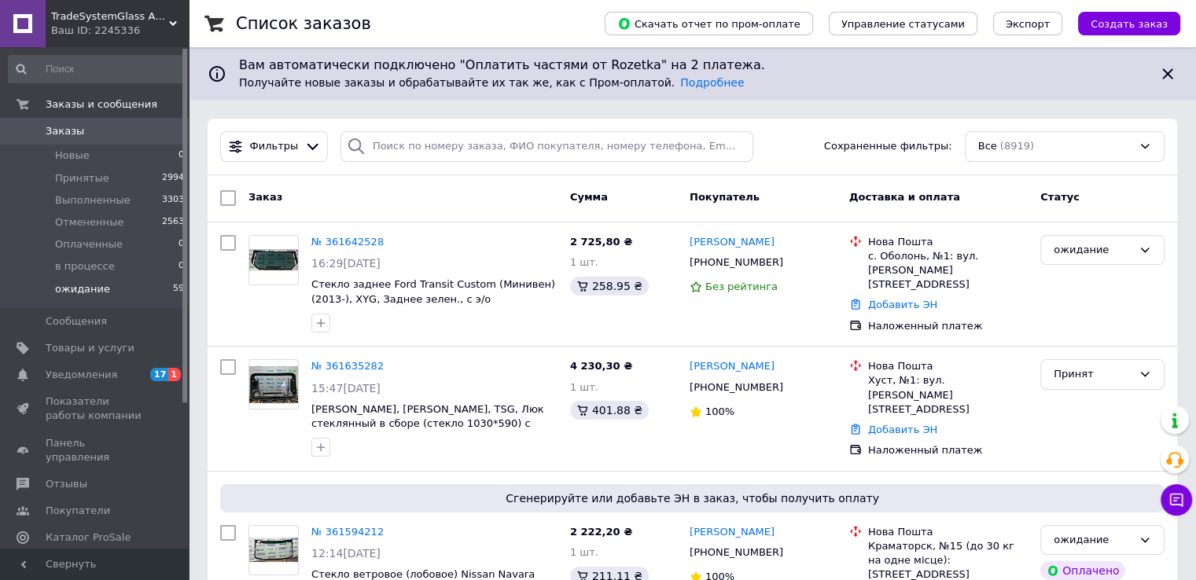
click at [76, 294] on span "ожидание" at bounding box center [82, 289] width 55 height 14
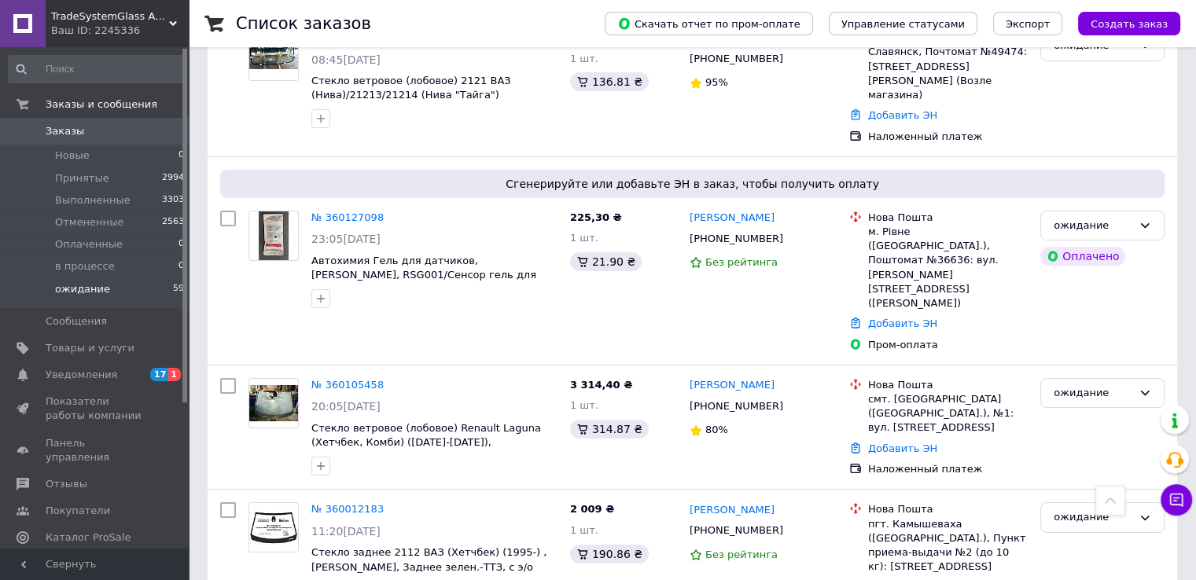
scroll to position [5399, 0]
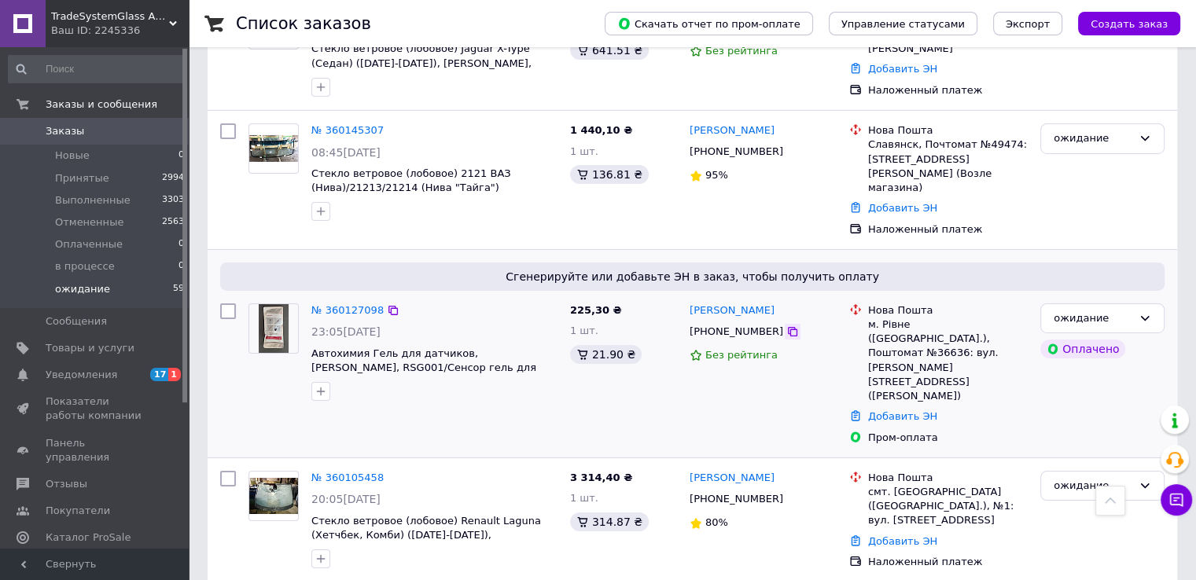
click at [786, 326] on icon at bounding box center [792, 332] width 13 height 13
drag, startPoint x: 94, startPoint y: 285, endPoint x: 212, endPoint y: 314, distance: 121.3
click at [94, 285] on span "ожидание" at bounding box center [82, 289] width 55 height 14
click at [786, 326] on icon at bounding box center [792, 332] width 13 height 13
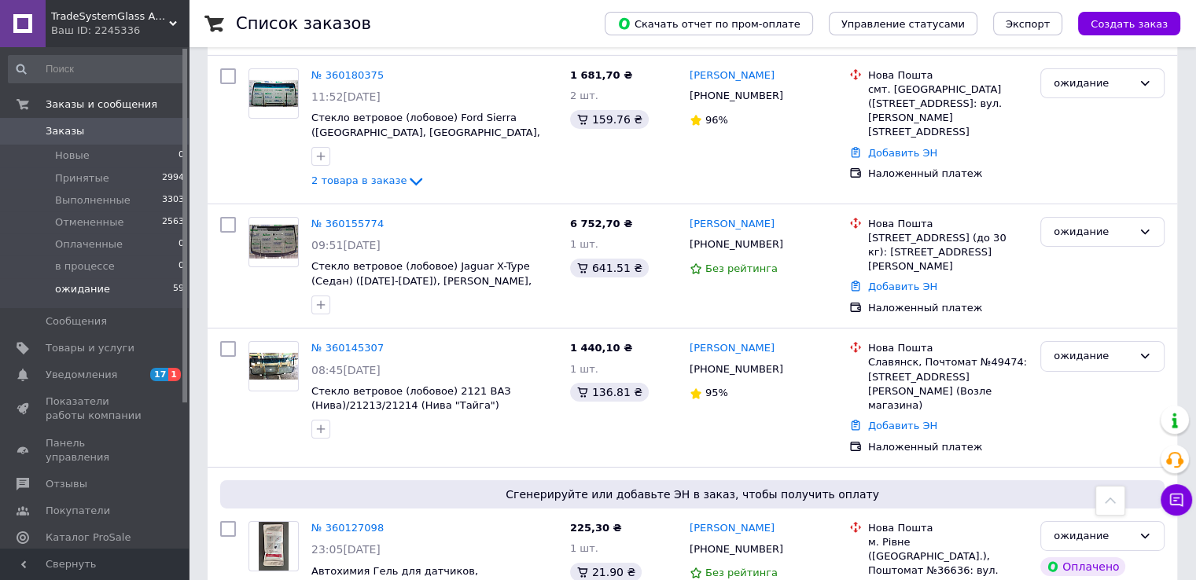
scroll to position [5348, 0]
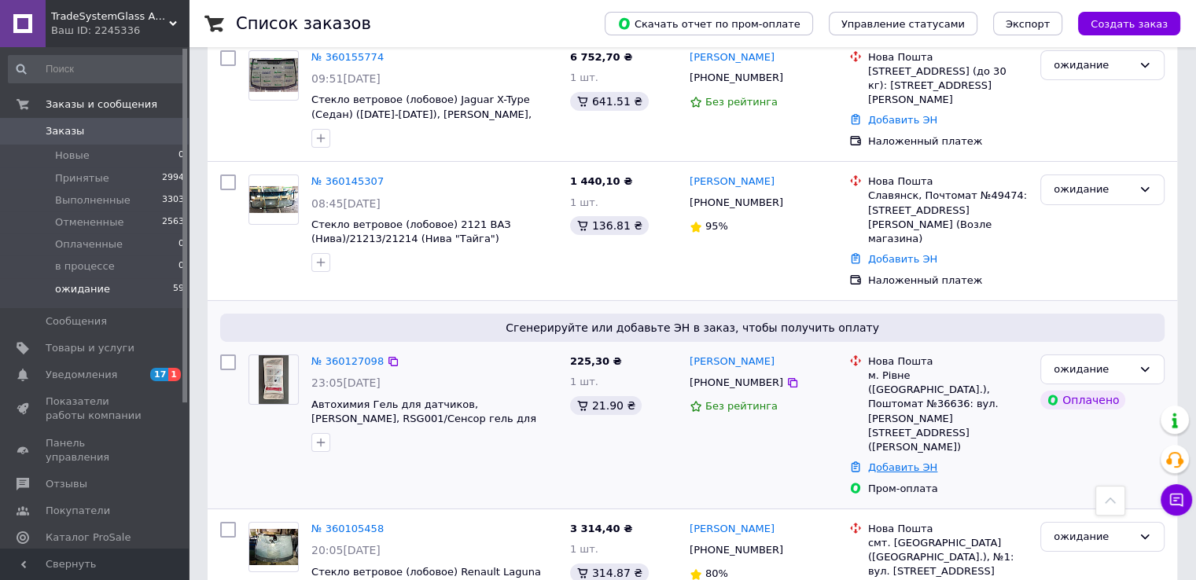
click at [919, 462] on link "Добавить ЭН" at bounding box center [902, 468] width 69 height 12
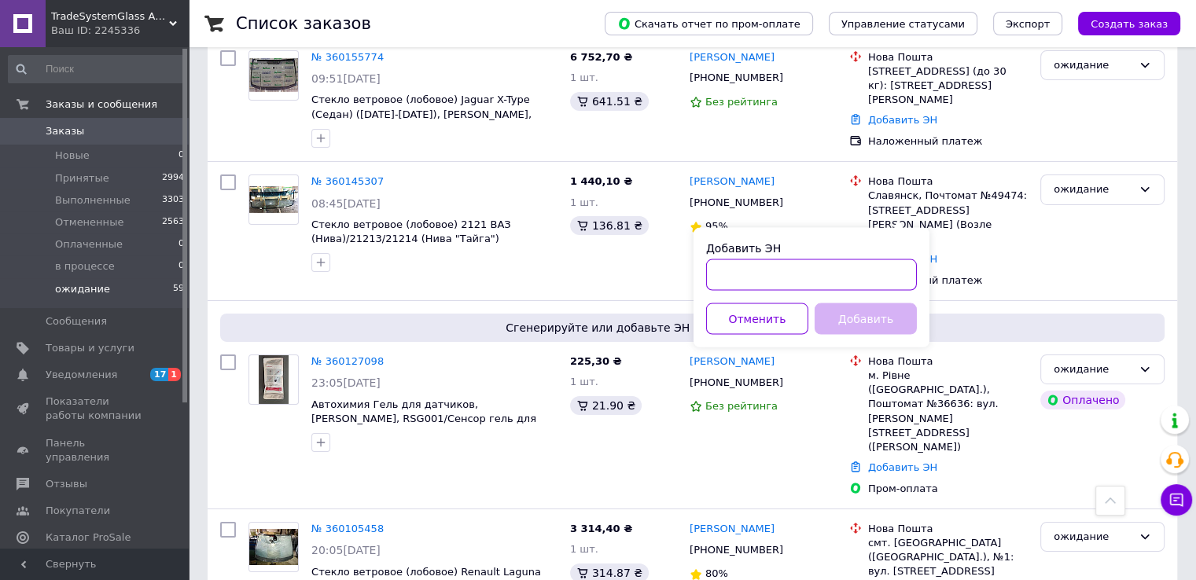
click at [847, 285] on input "Добавить ЭН" at bounding box center [811, 275] width 211 height 31
paste input "20451247301742"
type input "20451247301742"
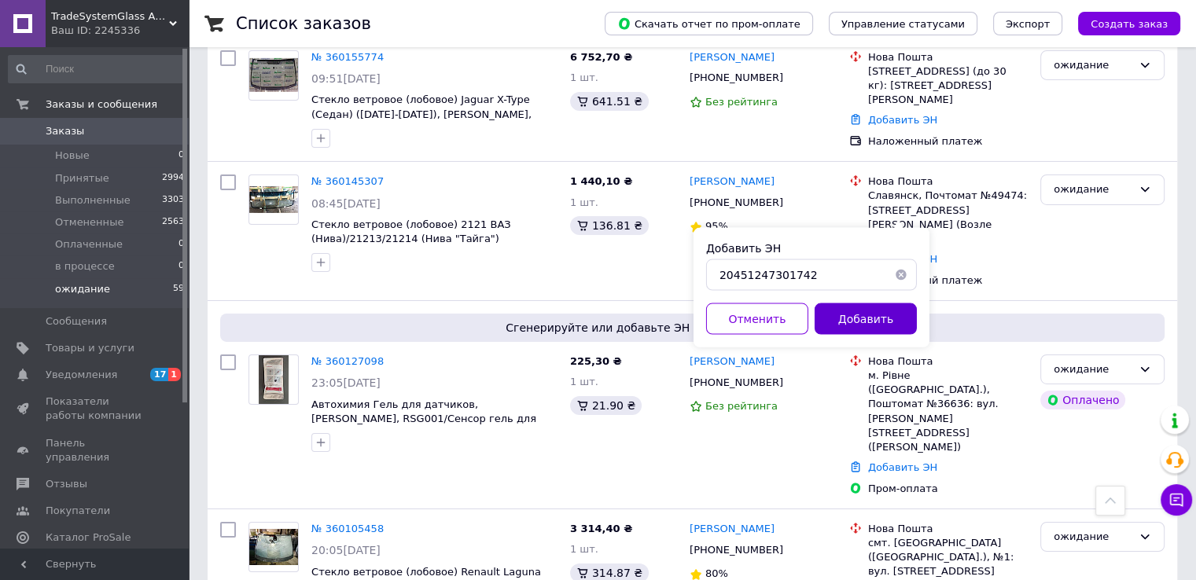
click at [856, 311] on button "Добавить" at bounding box center [866, 319] width 102 height 31
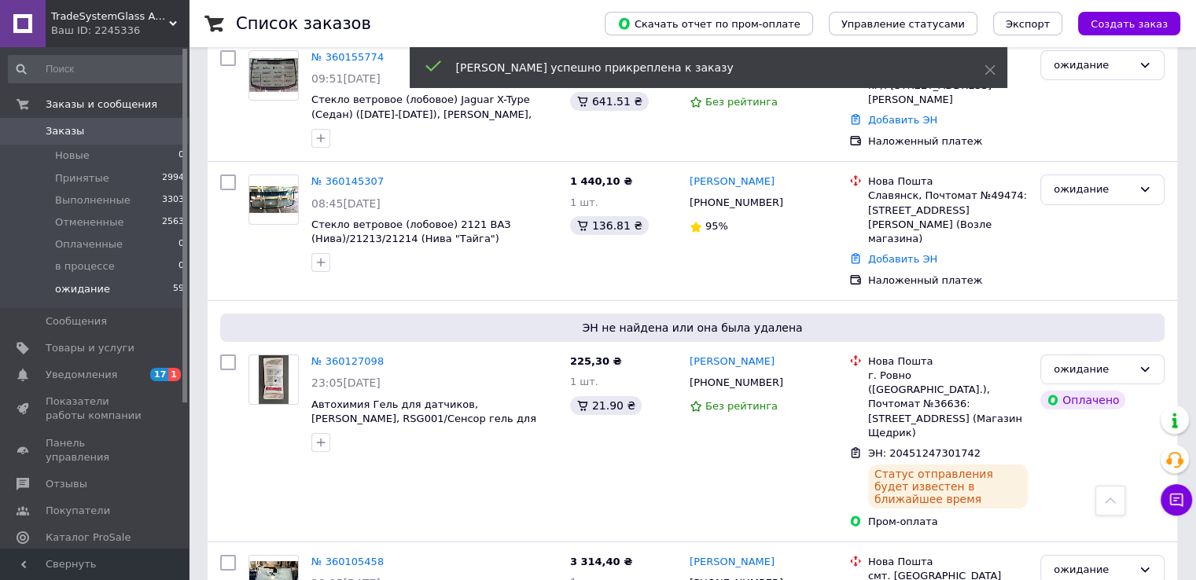
click at [91, 292] on span "ожидание" at bounding box center [82, 289] width 55 height 14
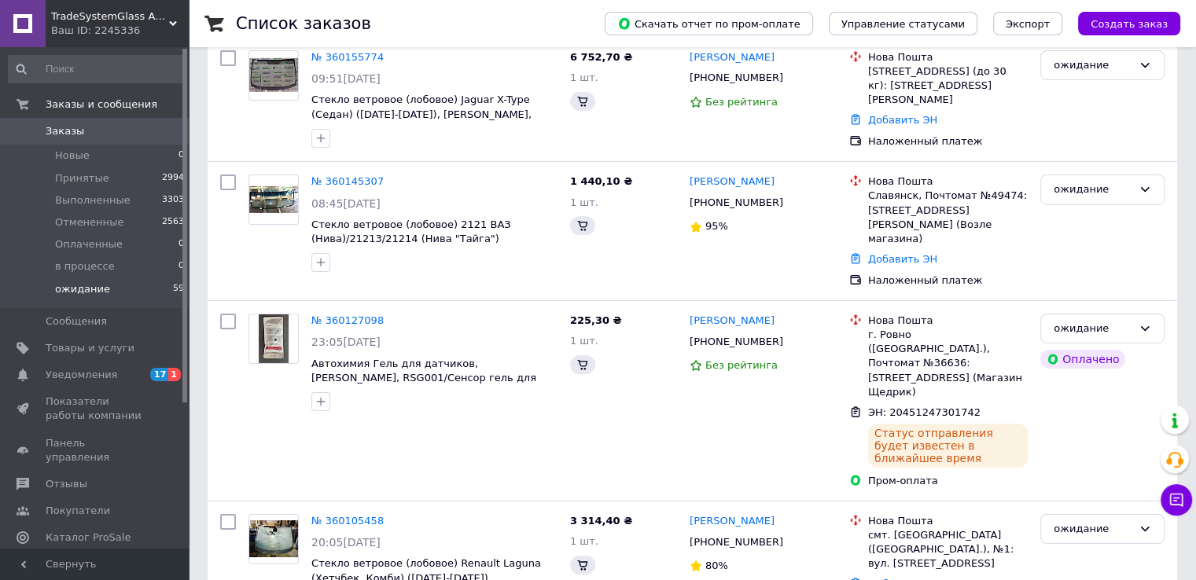
scroll to position [0, 0]
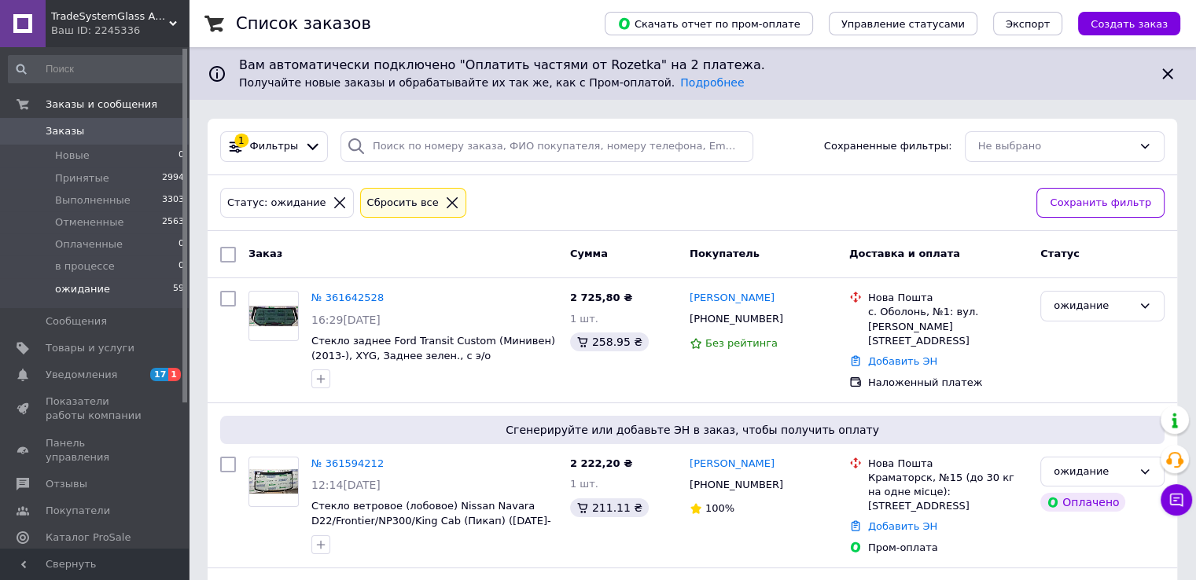
click at [88, 288] on span "ожидание" at bounding box center [82, 289] width 55 height 14
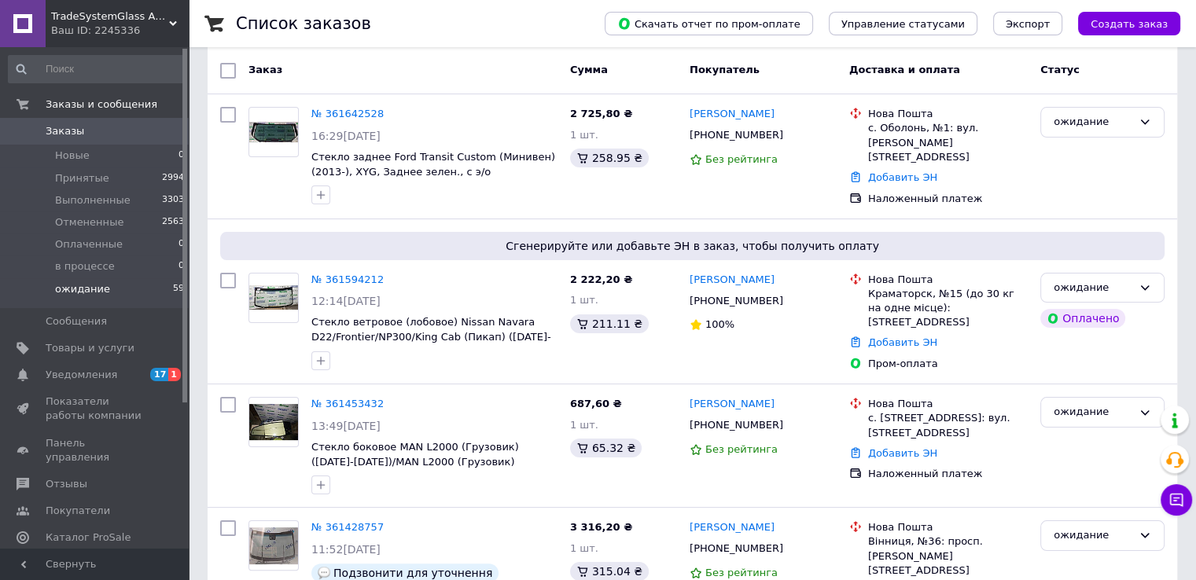
scroll to position [146, 0]
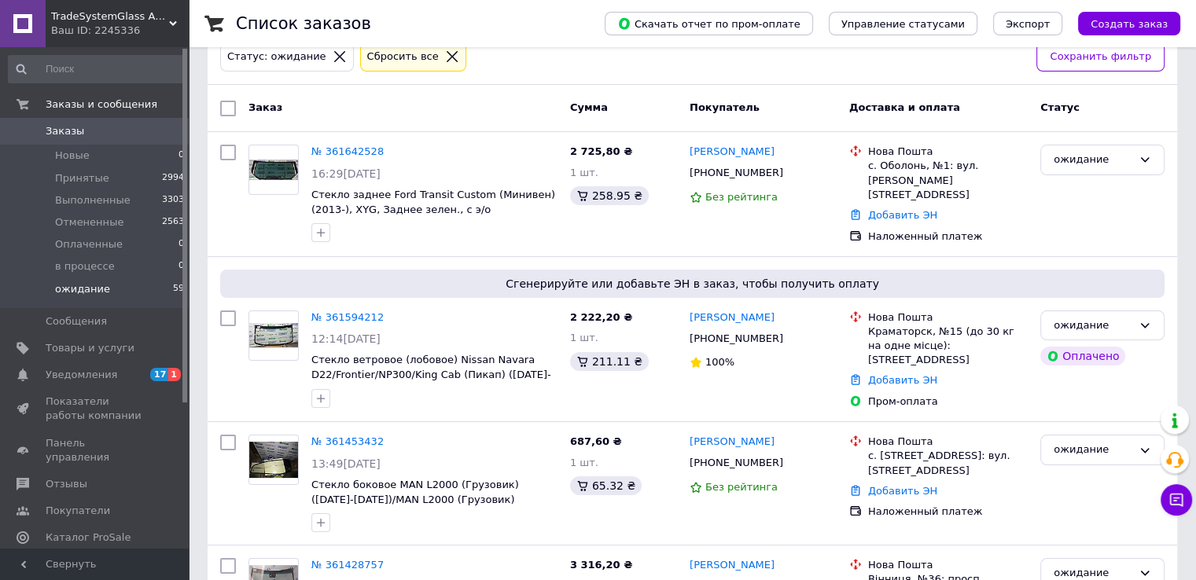
click at [786, 338] on icon at bounding box center [792, 339] width 13 height 13
click at [68, 287] on span "ожидание" at bounding box center [82, 289] width 55 height 14
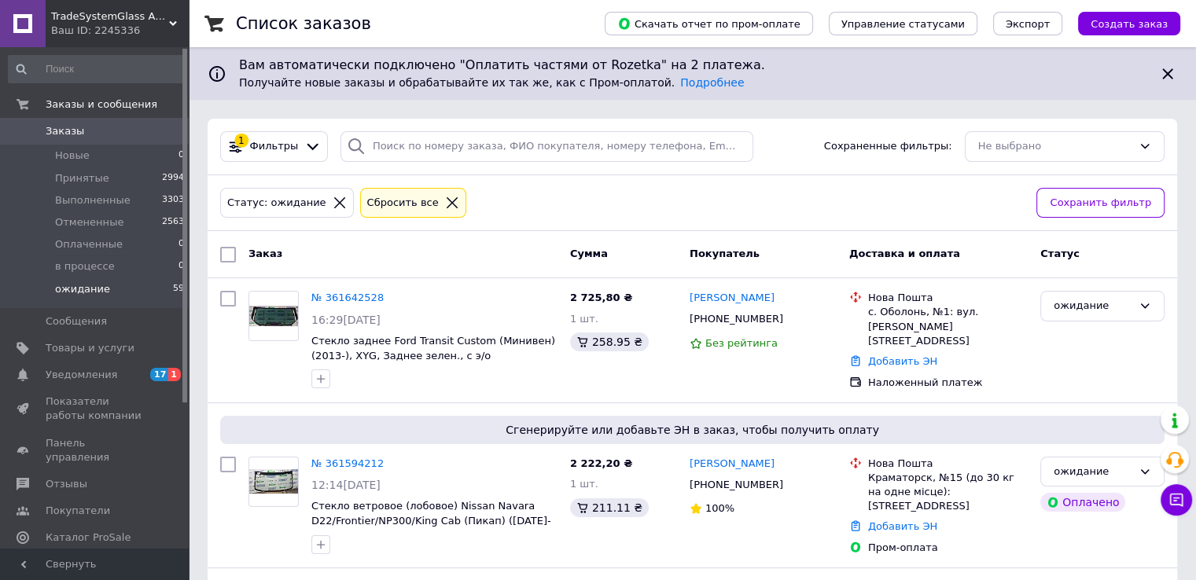
click at [79, 288] on span "ожидание" at bounding box center [82, 289] width 55 height 14
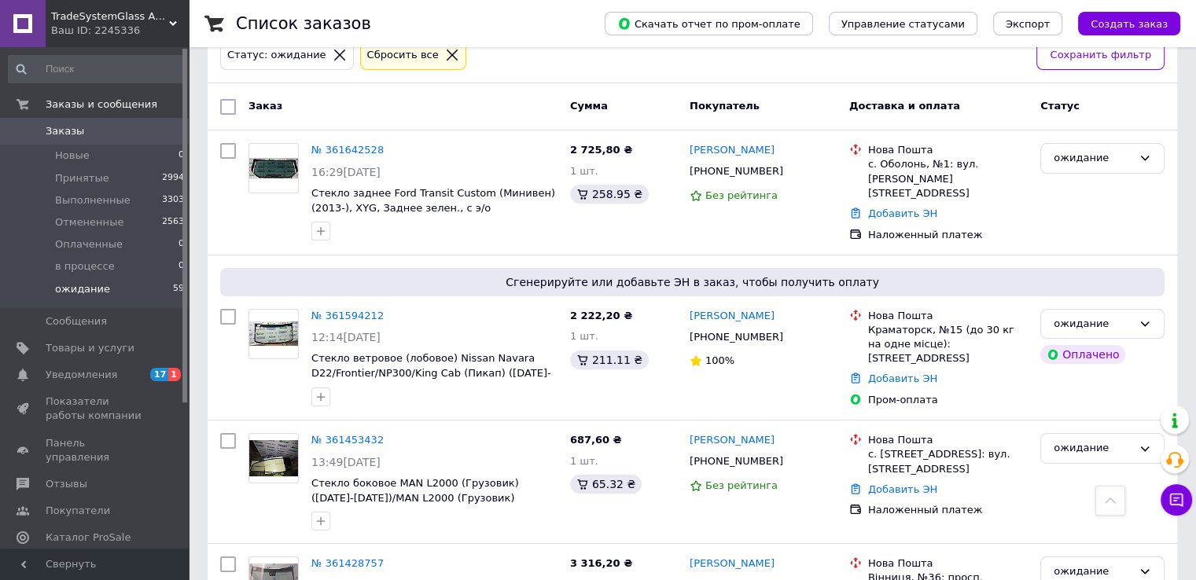
scroll to position [138, 0]
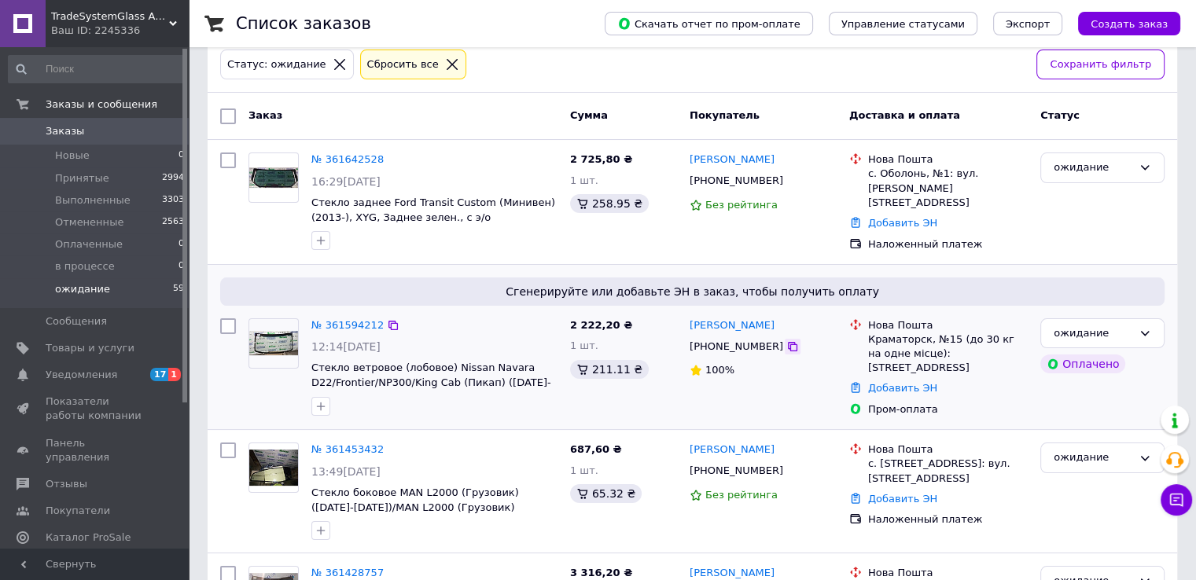
click at [786, 350] on icon at bounding box center [792, 347] width 13 height 13
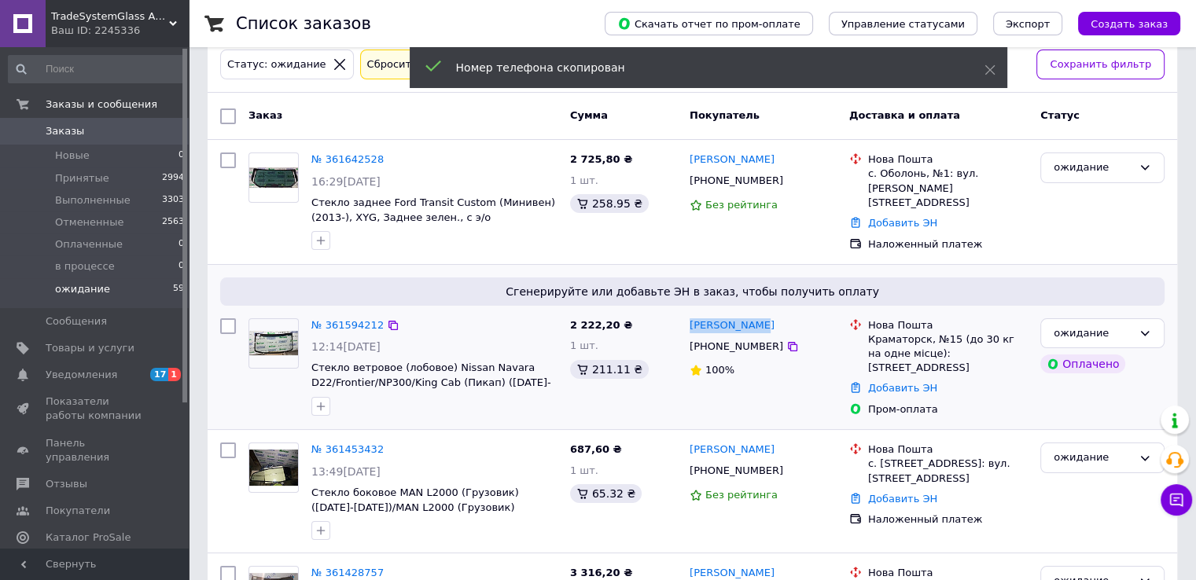
drag, startPoint x: 764, startPoint y: 322, endPoint x: 689, endPoint y: 322, distance: 74.7
click at [689, 322] on div "[PERSON_NAME]" at bounding box center [763, 326] width 150 height 18
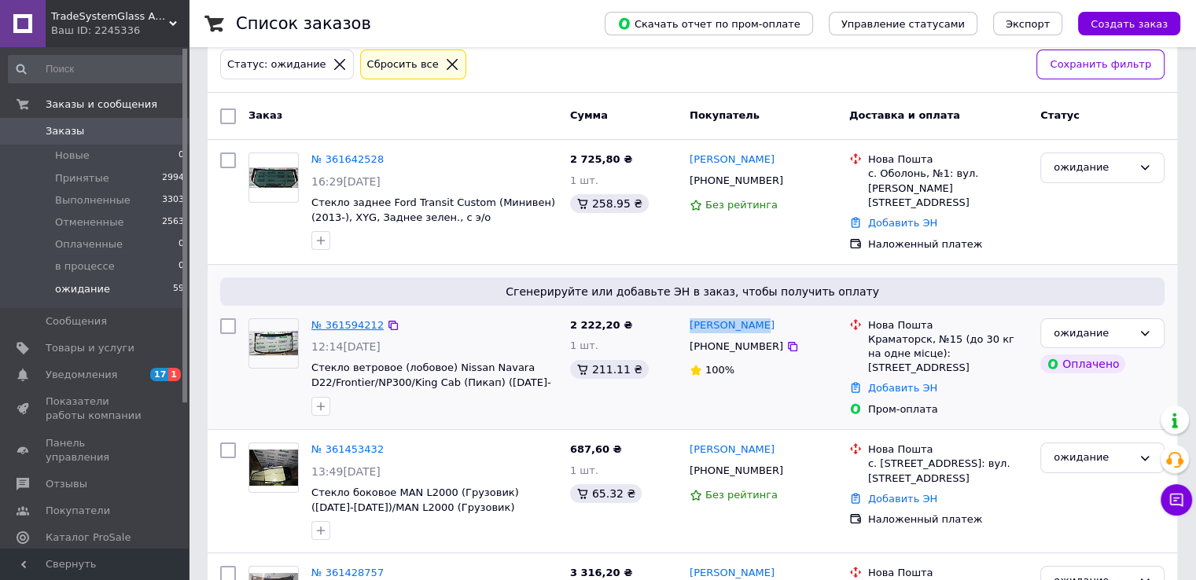
click at [355, 320] on link "№ 361594212" at bounding box center [347, 325] width 72 height 12
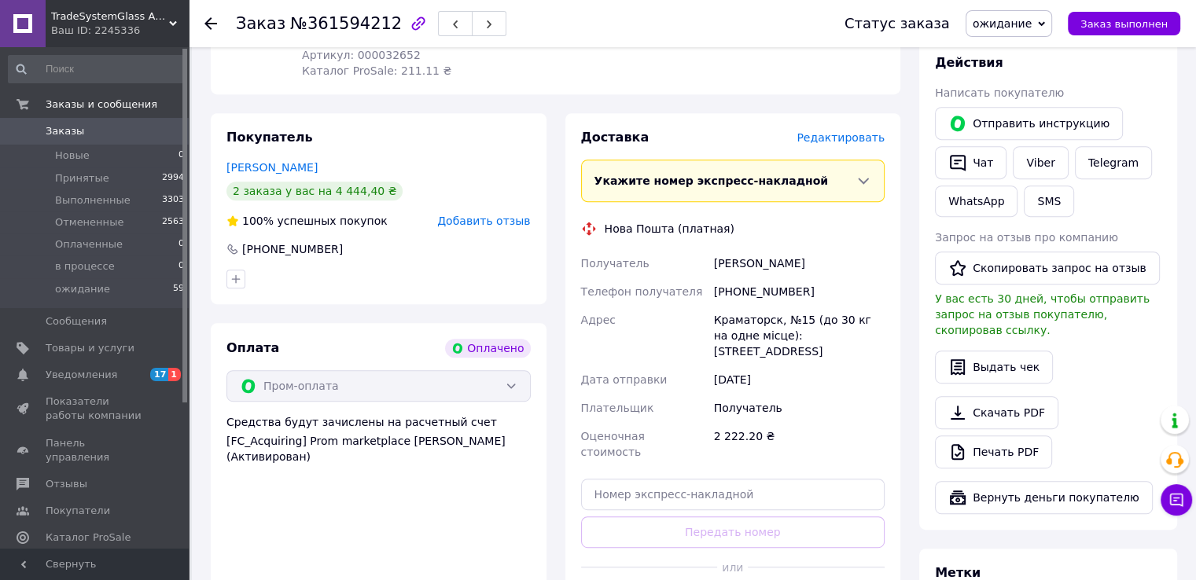
scroll to position [708, 0]
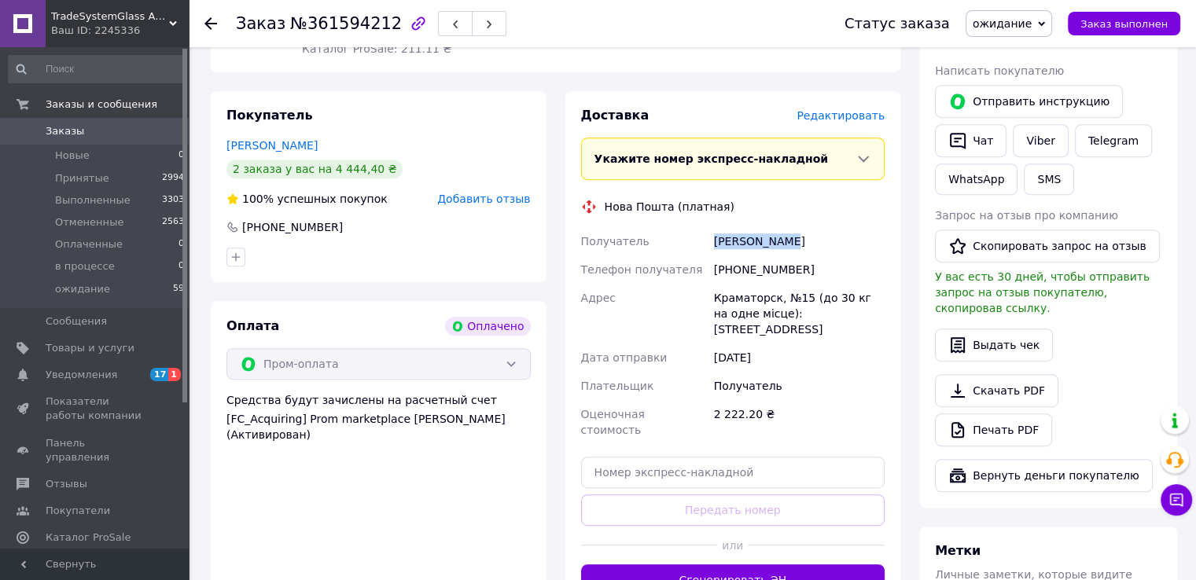
drag, startPoint x: 713, startPoint y: 208, endPoint x: 801, endPoint y: 208, distance: 88.1
click at [801, 227] on div "Яремчук Олег" at bounding box center [799, 241] width 177 height 28
copy div "Яремчук Олег"
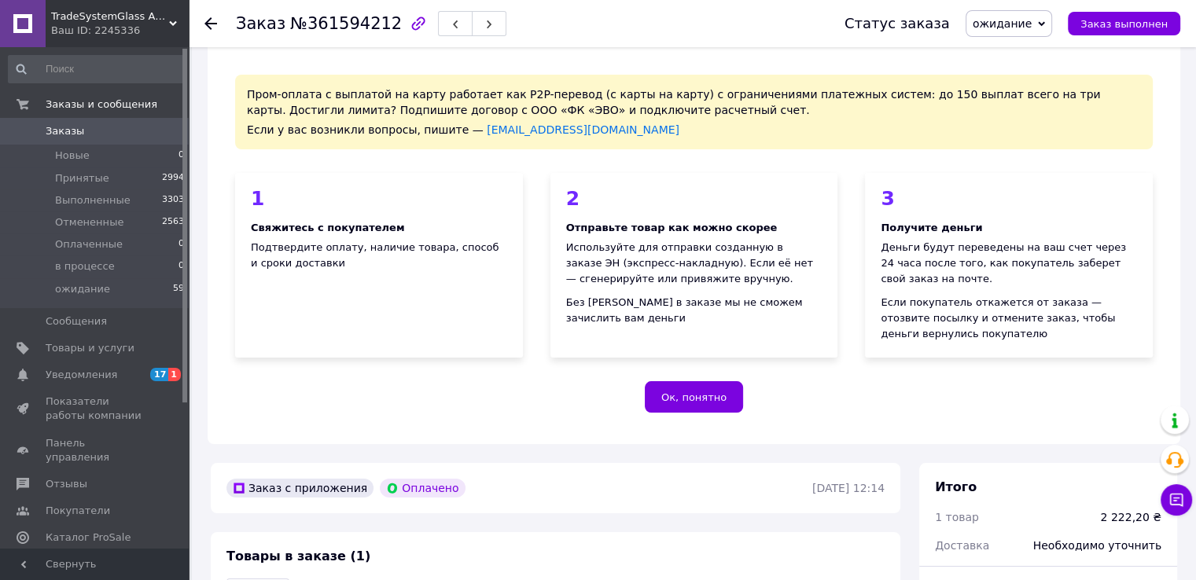
scroll to position [0, 0]
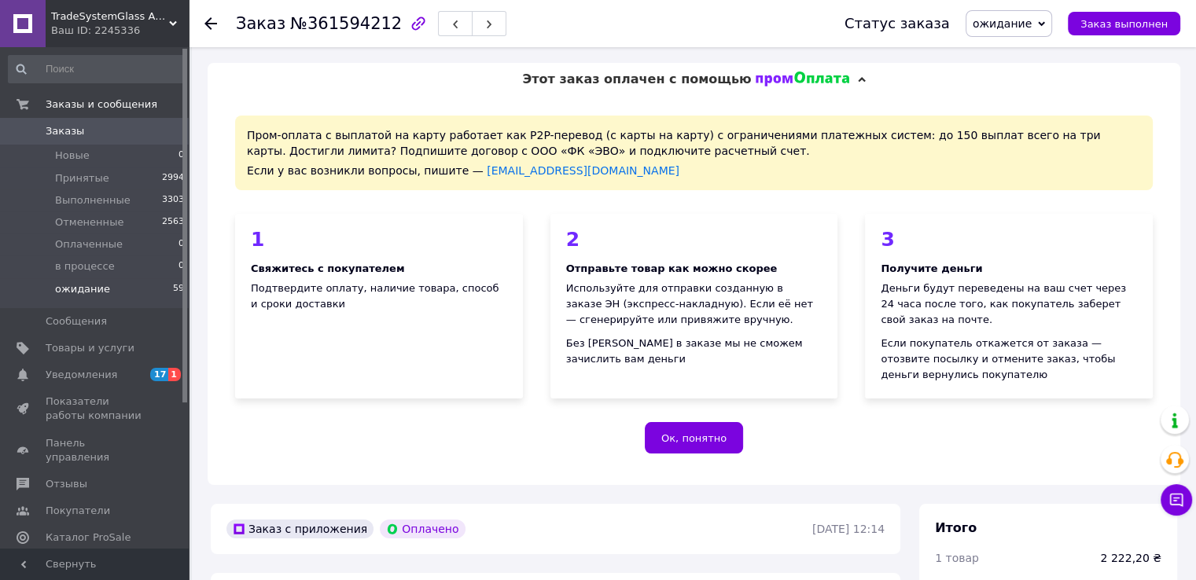
click at [85, 285] on span "ожидание" at bounding box center [82, 289] width 55 height 14
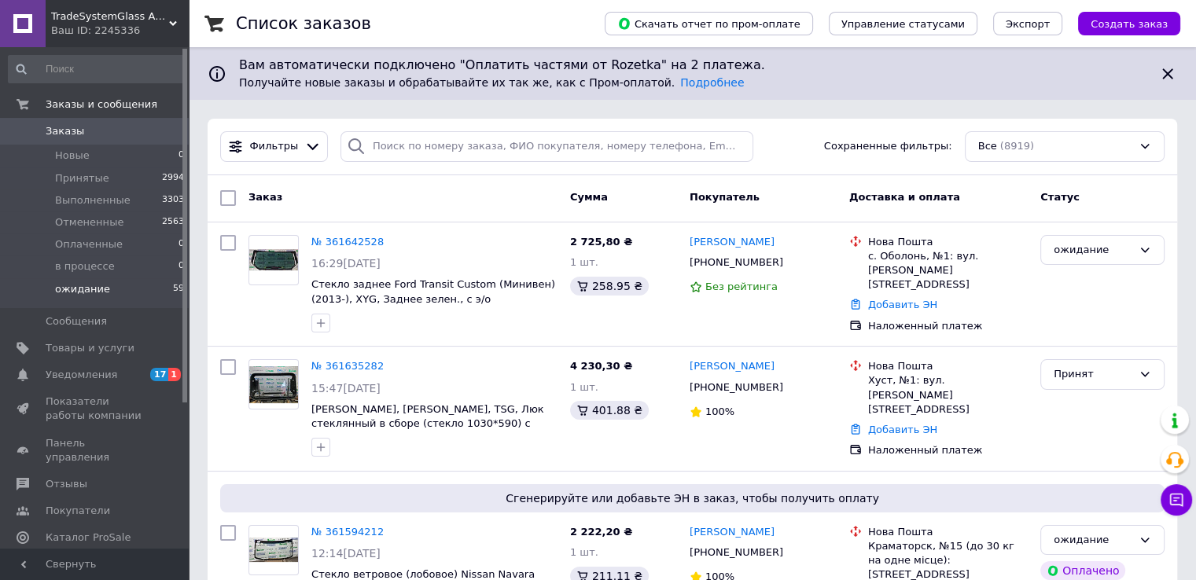
click at [87, 290] on span "ожидание" at bounding box center [82, 289] width 55 height 14
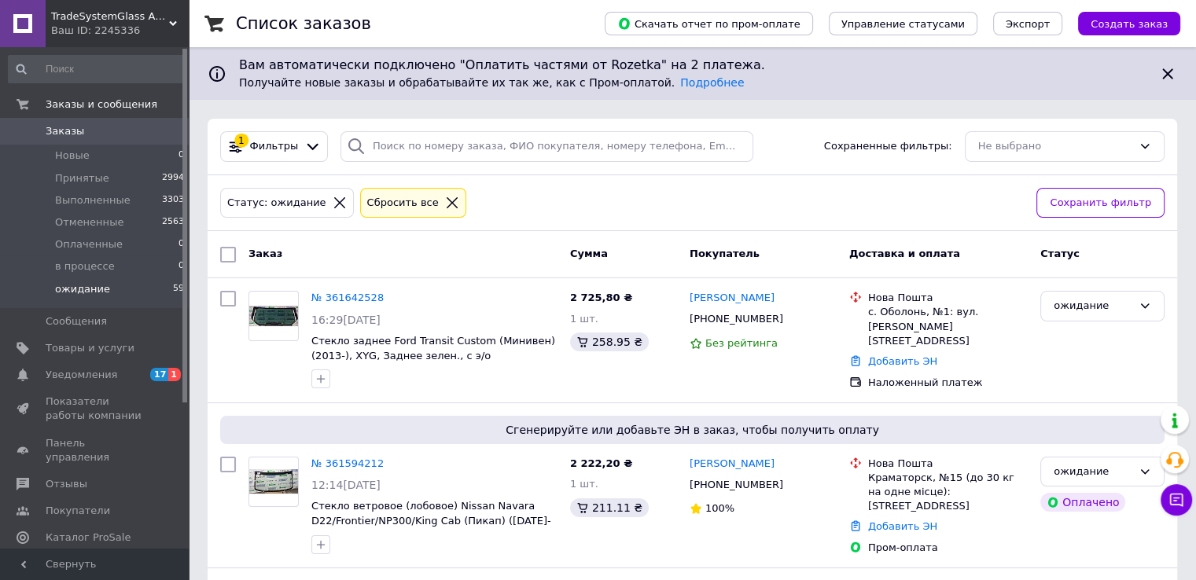
click at [96, 290] on span "ожидание" at bounding box center [82, 289] width 55 height 14
click at [92, 290] on span "ожидание" at bounding box center [82, 289] width 55 height 14
click at [88, 294] on span "ожидание" at bounding box center [82, 289] width 55 height 14
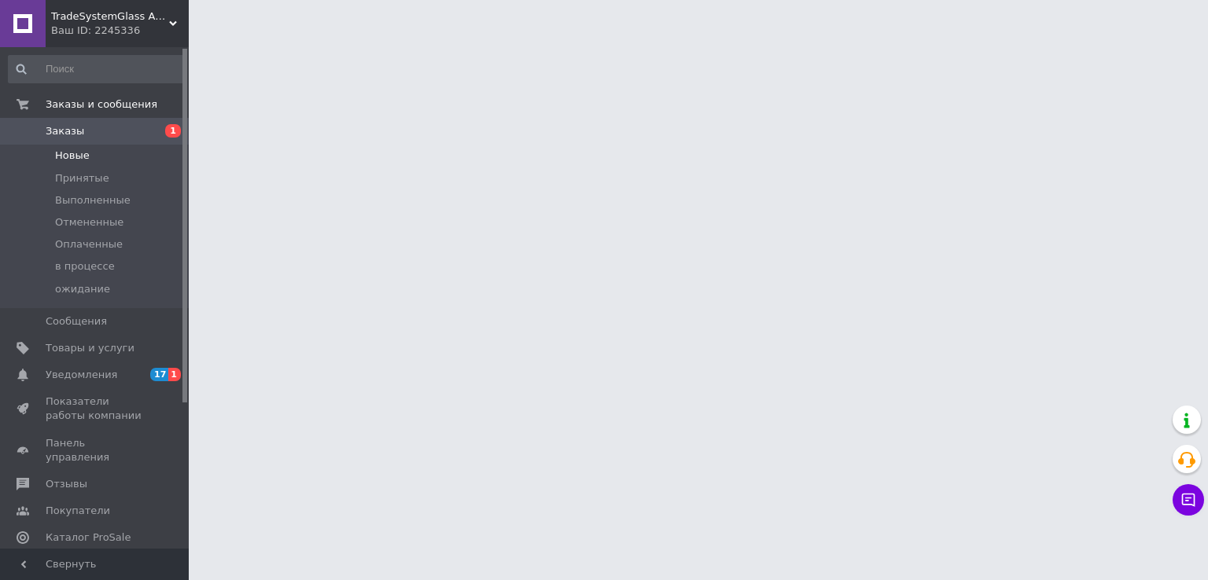
click at [98, 158] on li "Новые" at bounding box center [96, 156] width 193 height 22
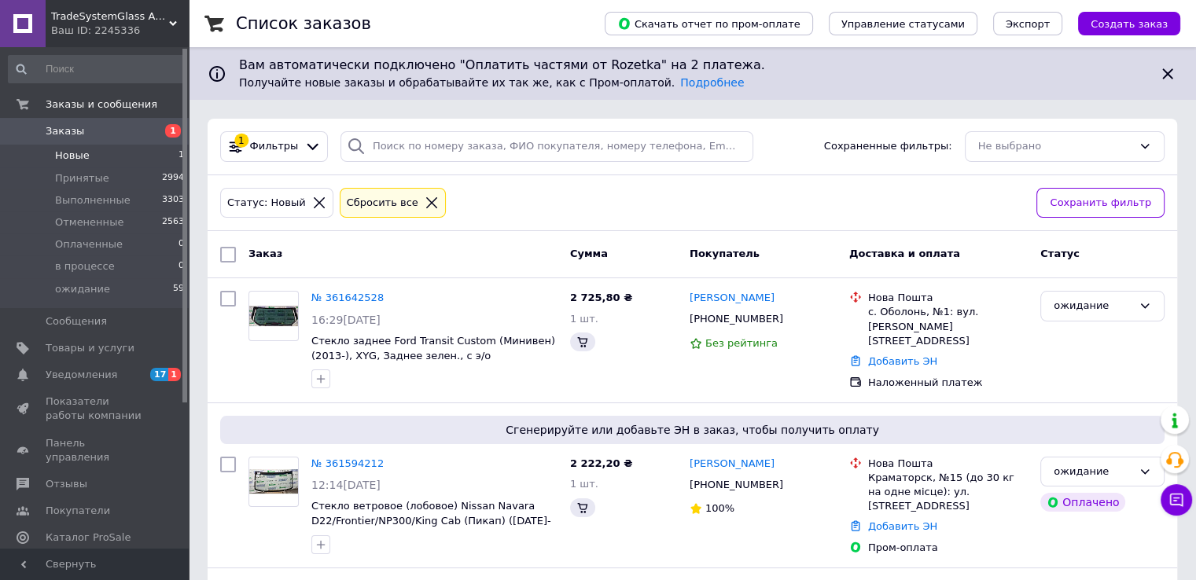
click at [92, 155] on li "Новые 1" at bounding box center [96, 156] width 193 height 22
click at [87, 154] on li "Новые 1" at bounding box center [96, 156] width 193 height 22
click at [64, 162] on span "Новые" at bounding box center [72, 156] width 35 height 14
click at [64, 157] on span "Новые" at bounding box center [72, 156] width 35 height 14
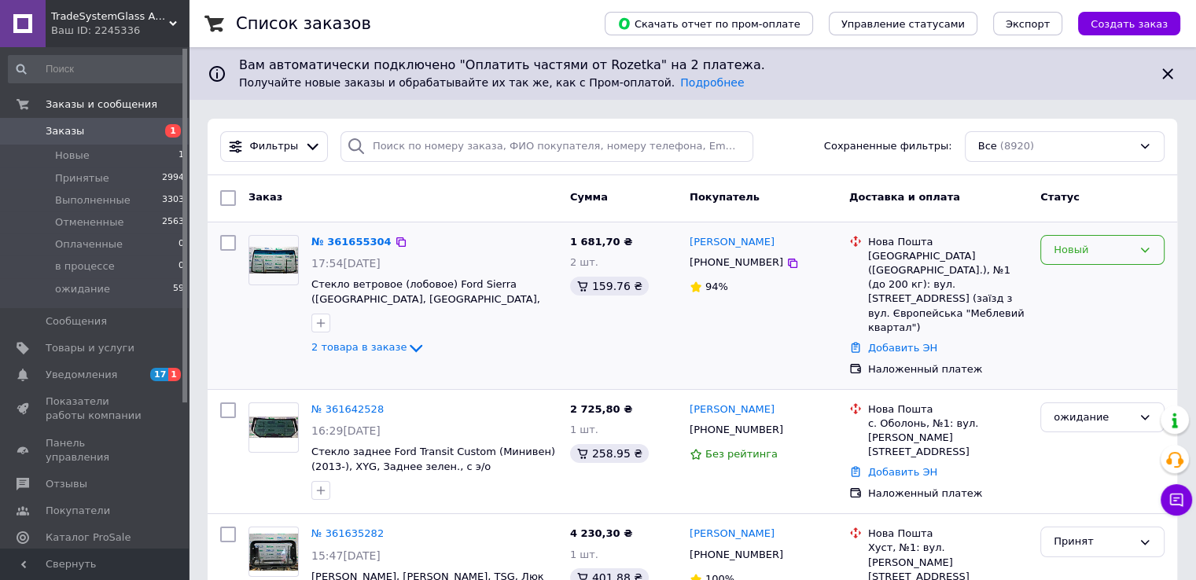
click at [1080, 256] on div "Новый" at bounding box center [1093, 250] width 79 height 17
click at [1101, 357] on li "в процессе" at bounding box center [1102, 356] width 123 height 29
